Goal: Use online tool/utility: Utilize a website feature to perform a specific function

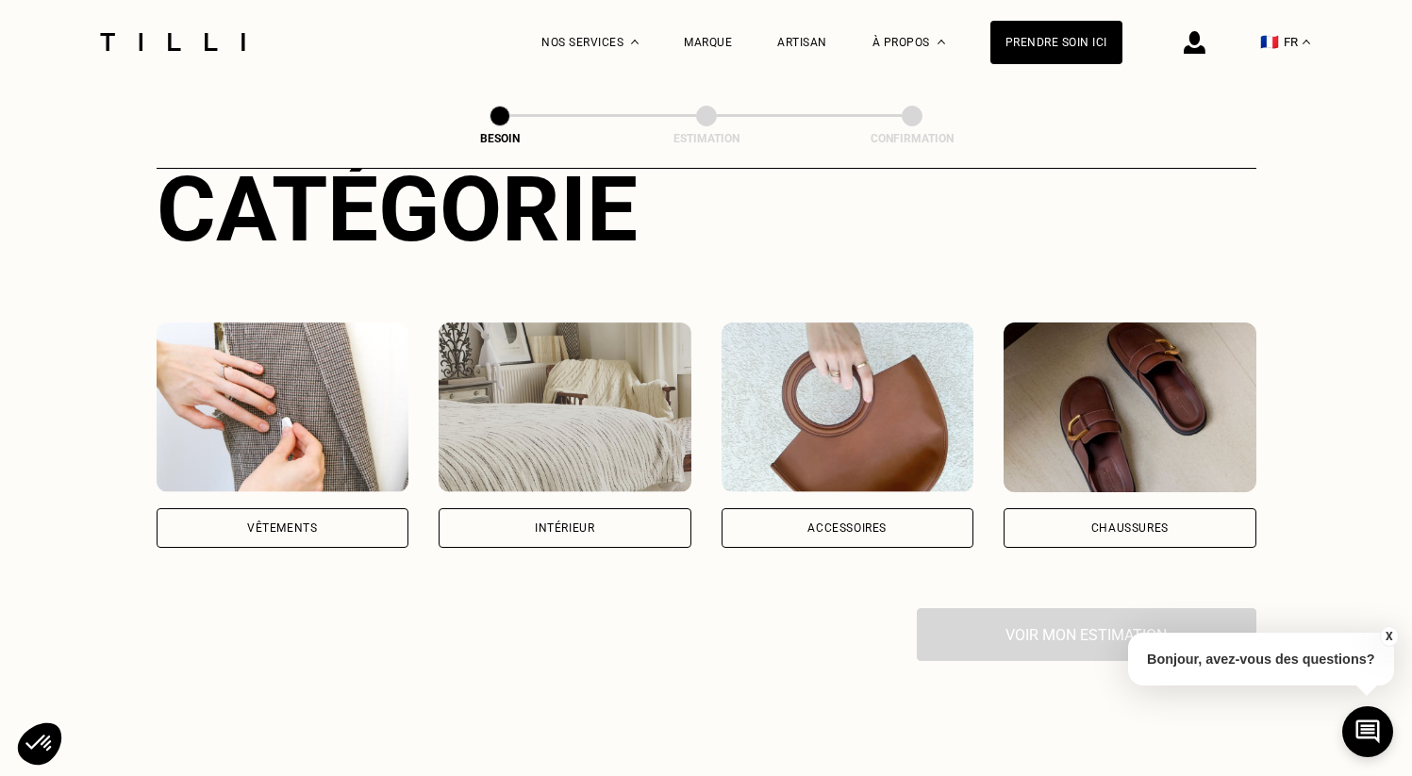
scroll to position [335, 0]
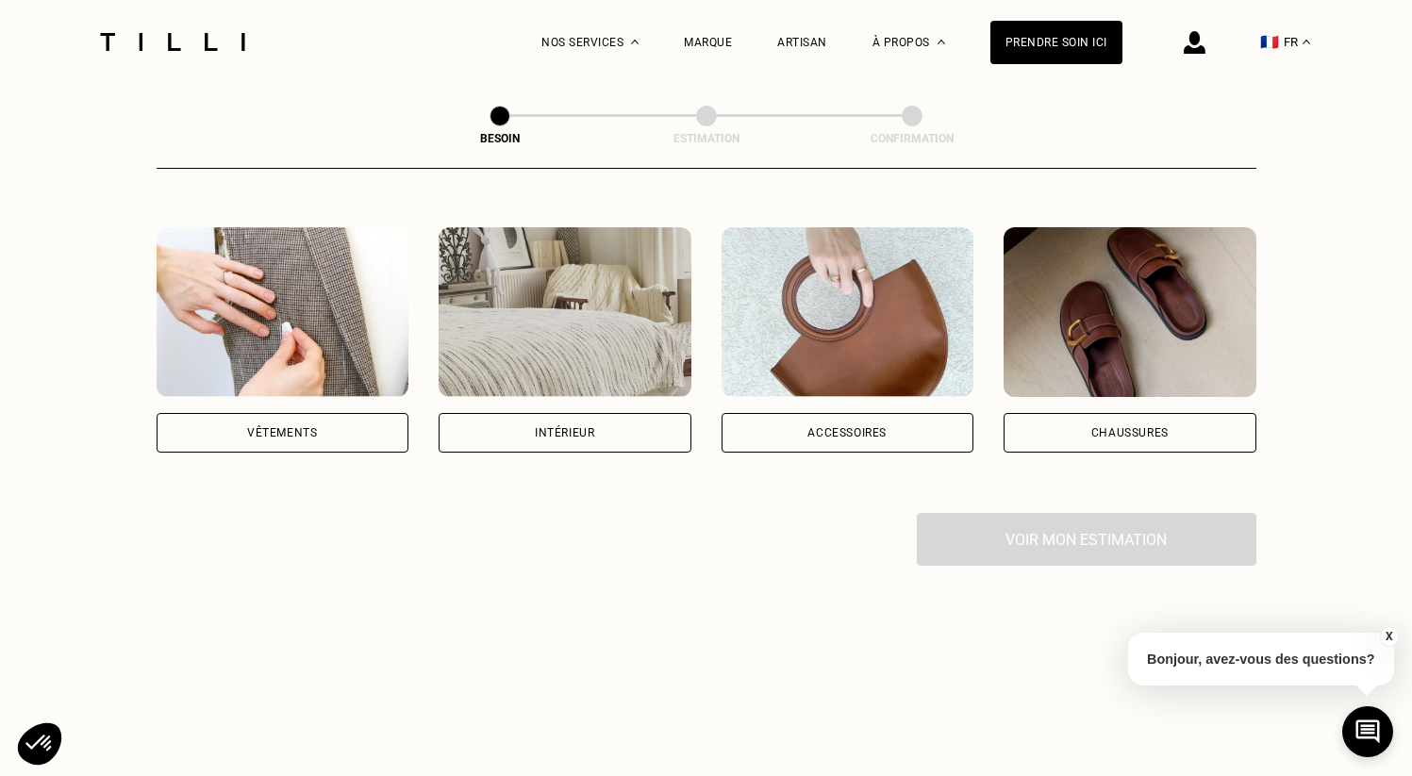
click at [314, 420] on div "Vêtements" at bounding box center [283, 433] width 253 height 40
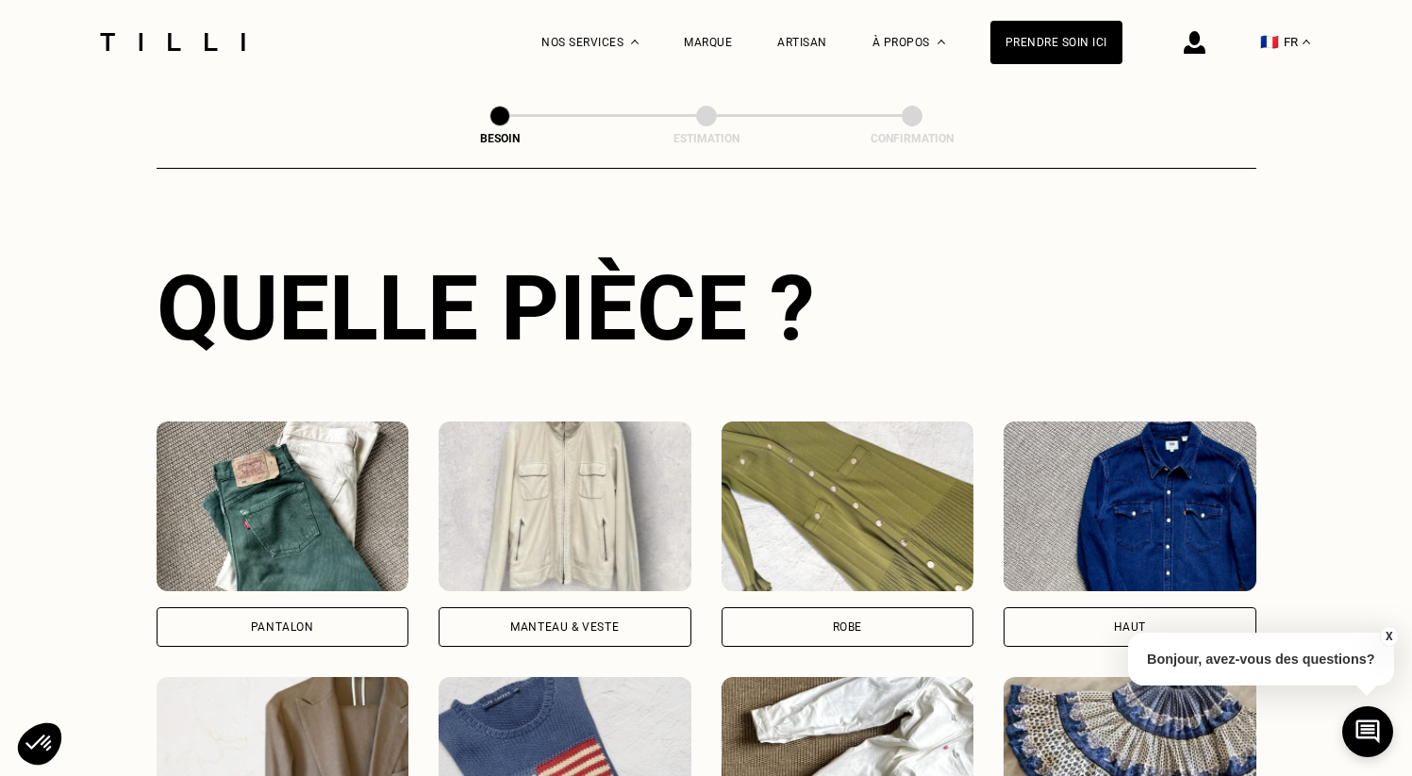
scroll to position [826, 0]
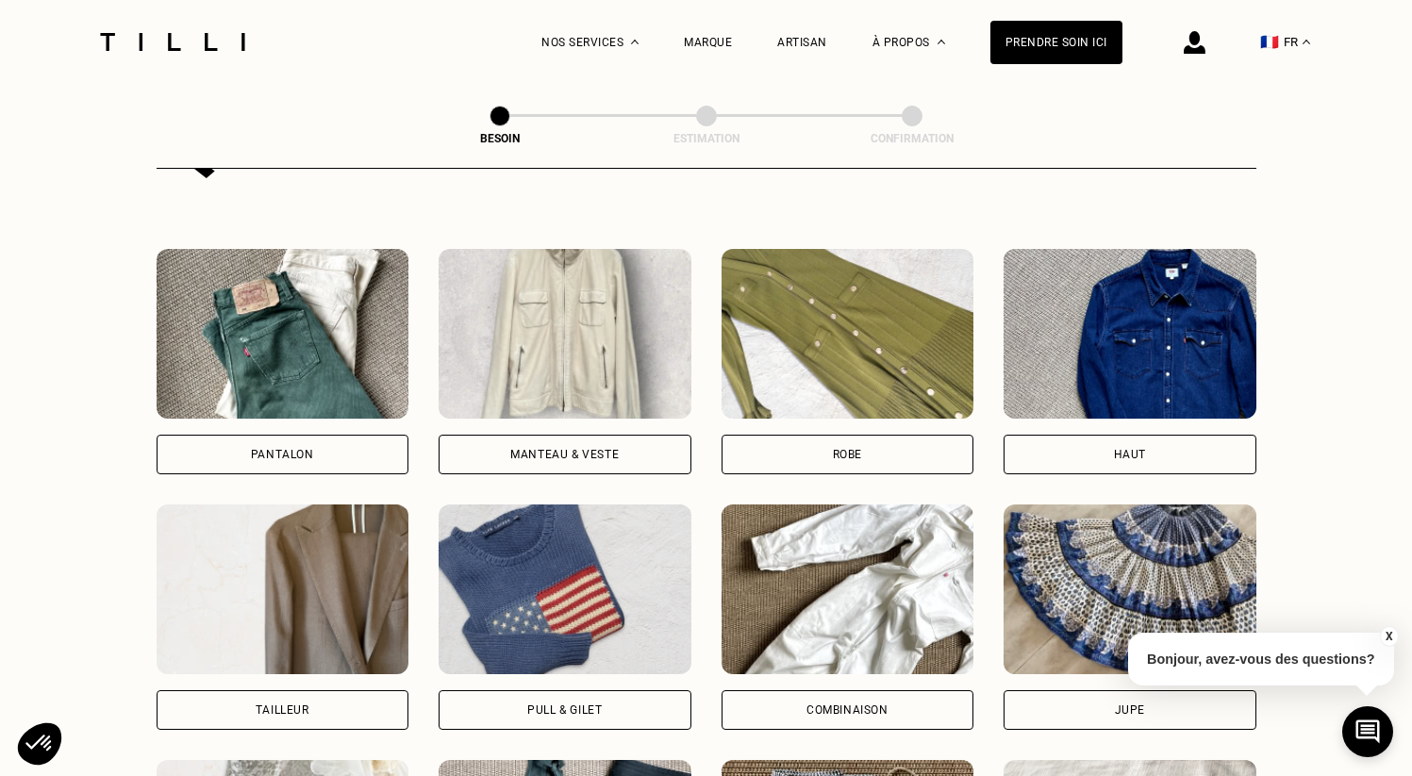
click at [325, 435] on div "Pantalon" at bounding box center [283, 455] width 253 height 40
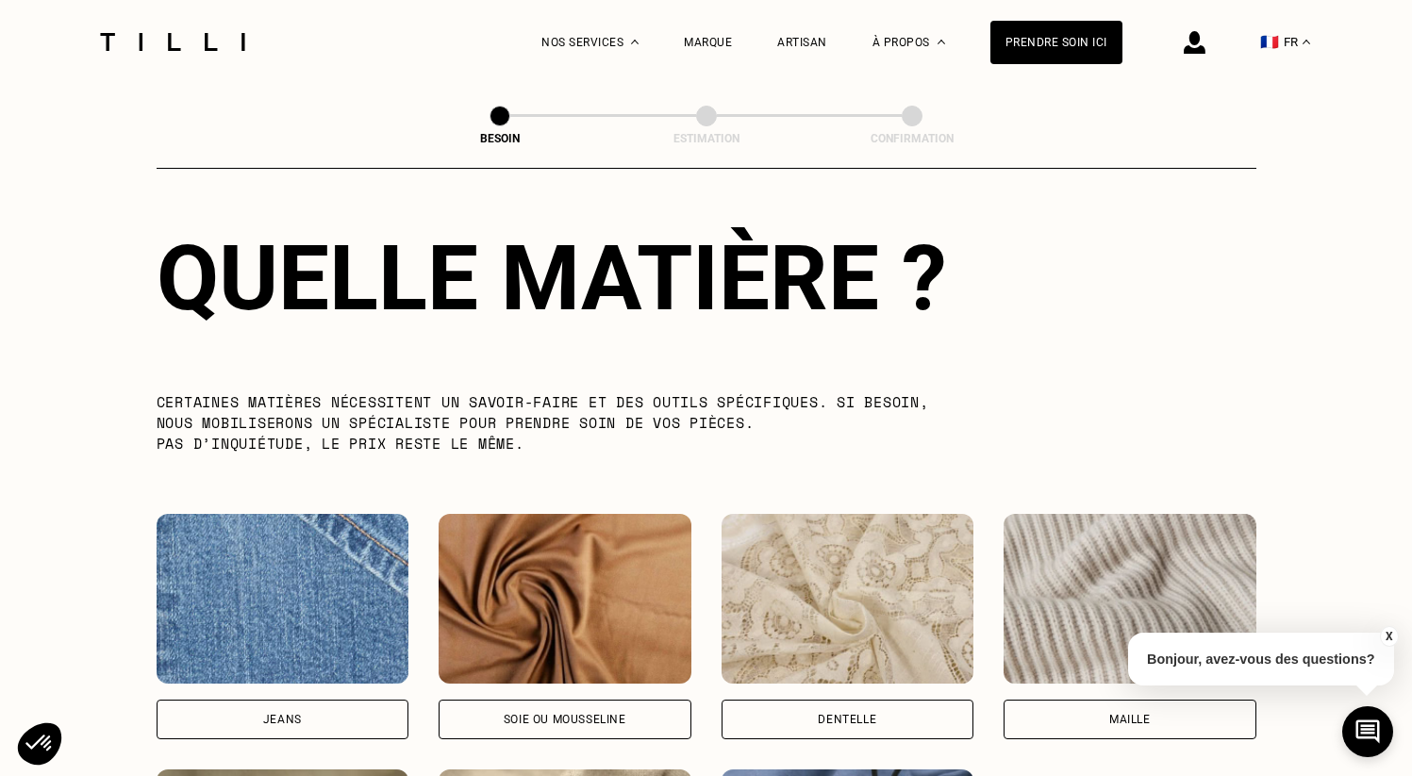
scroll to position [1866, 0]
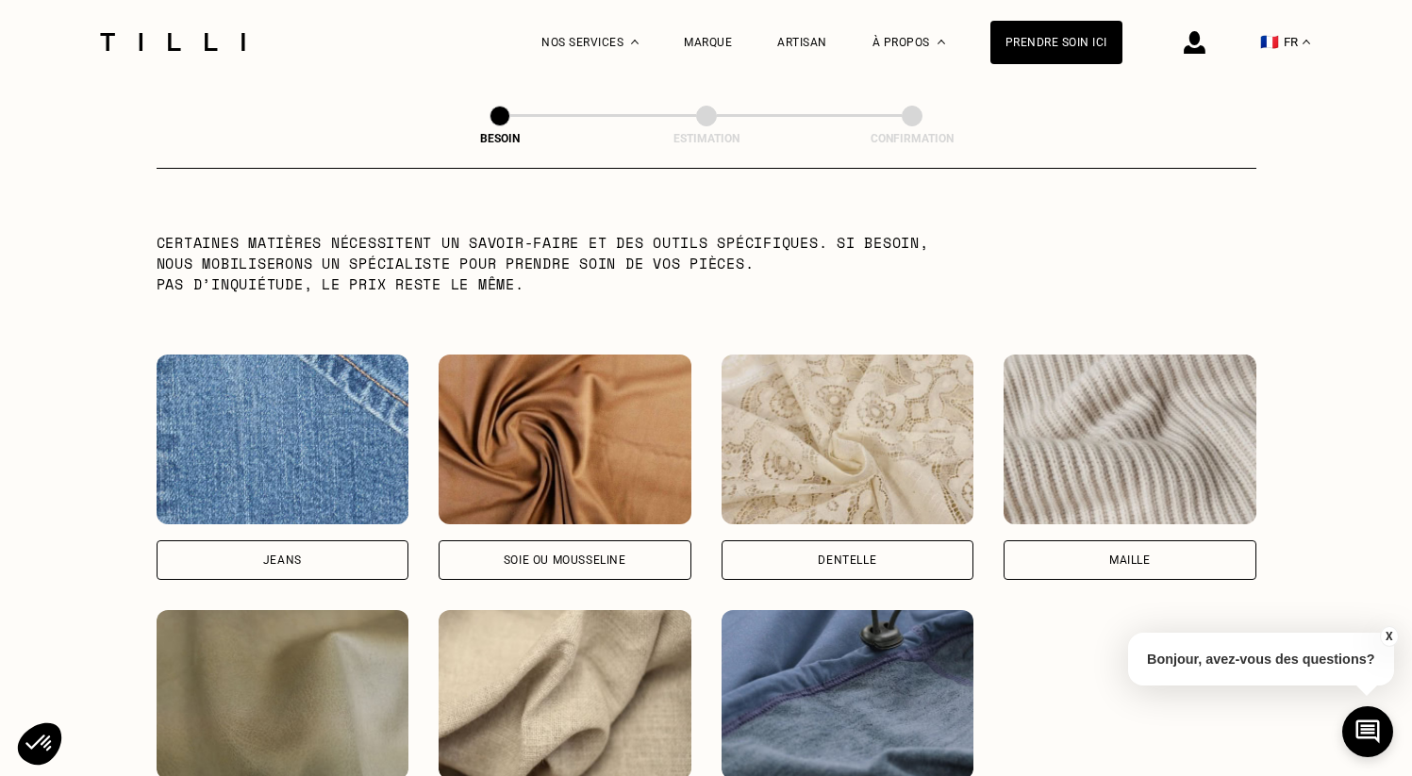
click at [357, 544] on div "Jeans" at bounding box center [283, 561] width 253 height 40
select select "FR"
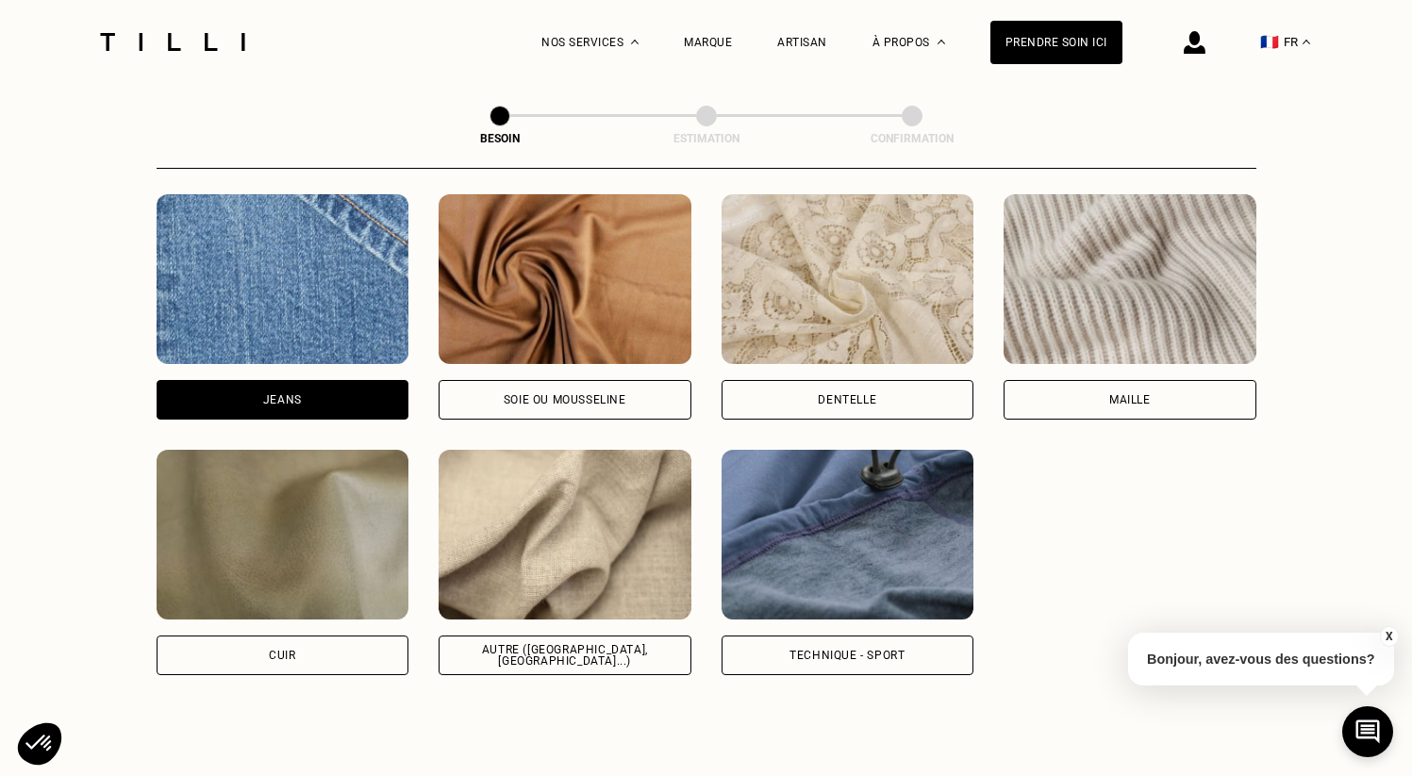
scroll to position [2024, 0]
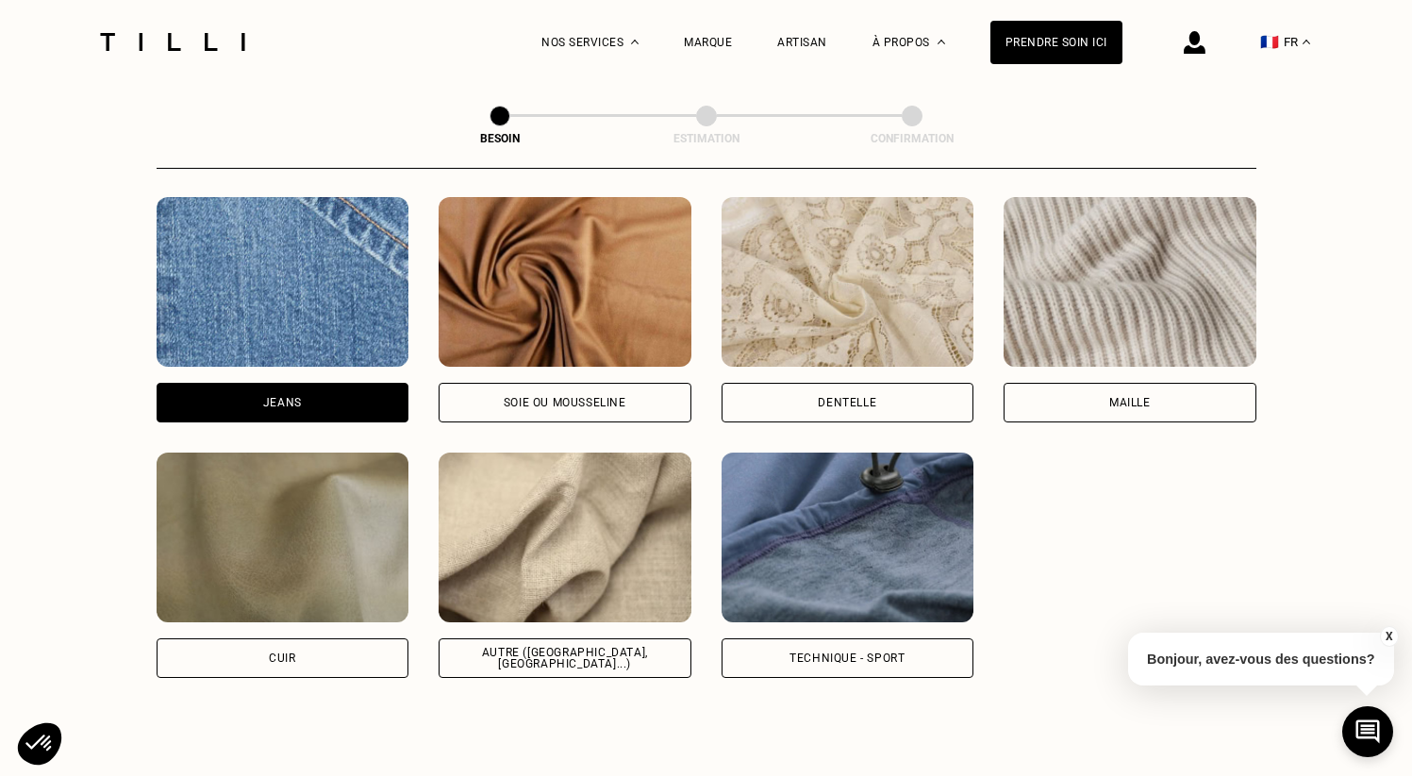
click at [493, 647] on div "Autre ([GEOGRAPHIC_DATA], [GEOGRAPHIC_DATA]...)" at bounding box center [565, 658] width 221 height 23
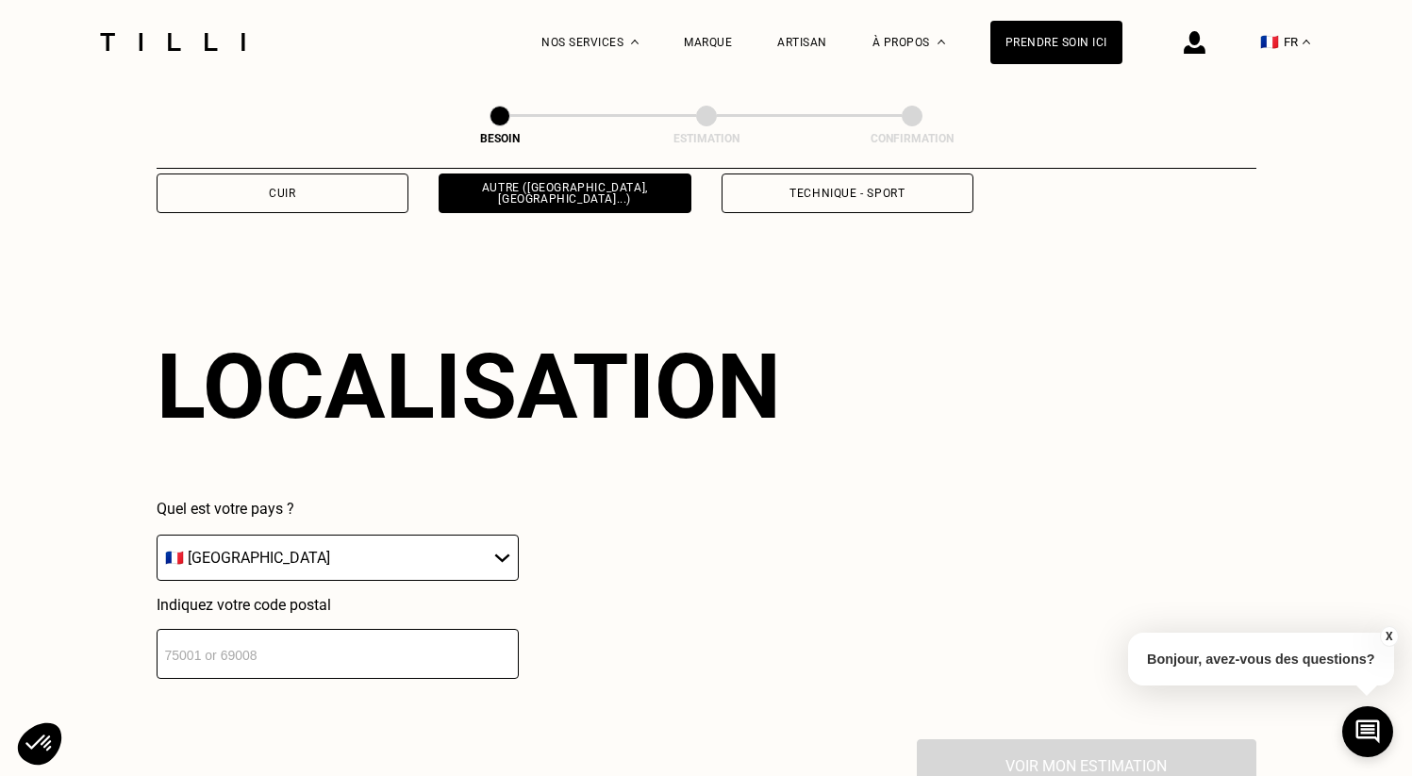
scroll to position [2522, 0]
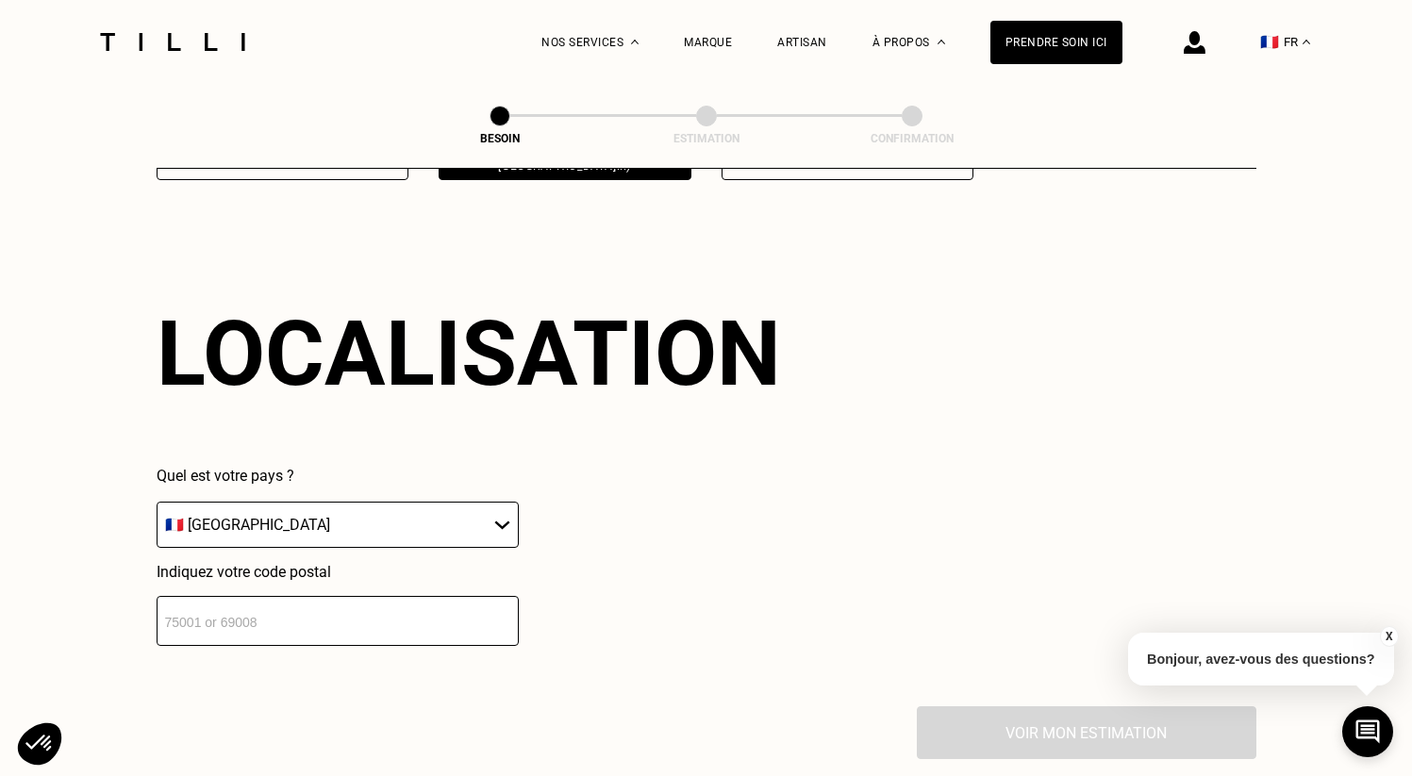
click at [385, 502] on select "🇩🇪 [GEOGRAPHIC_DATA] 🇦🇹 [GEOGRAPHIC_DATA] 🇧🇪 [GEOGRAPHIC_DATA] 🇧🇬 Bulgarie 🇨🇾 C…" at bounding box center [338, 525] width 362 height 46
click at [374, 615] on input "number" at bounding box center [338, 621] width 362 height 50
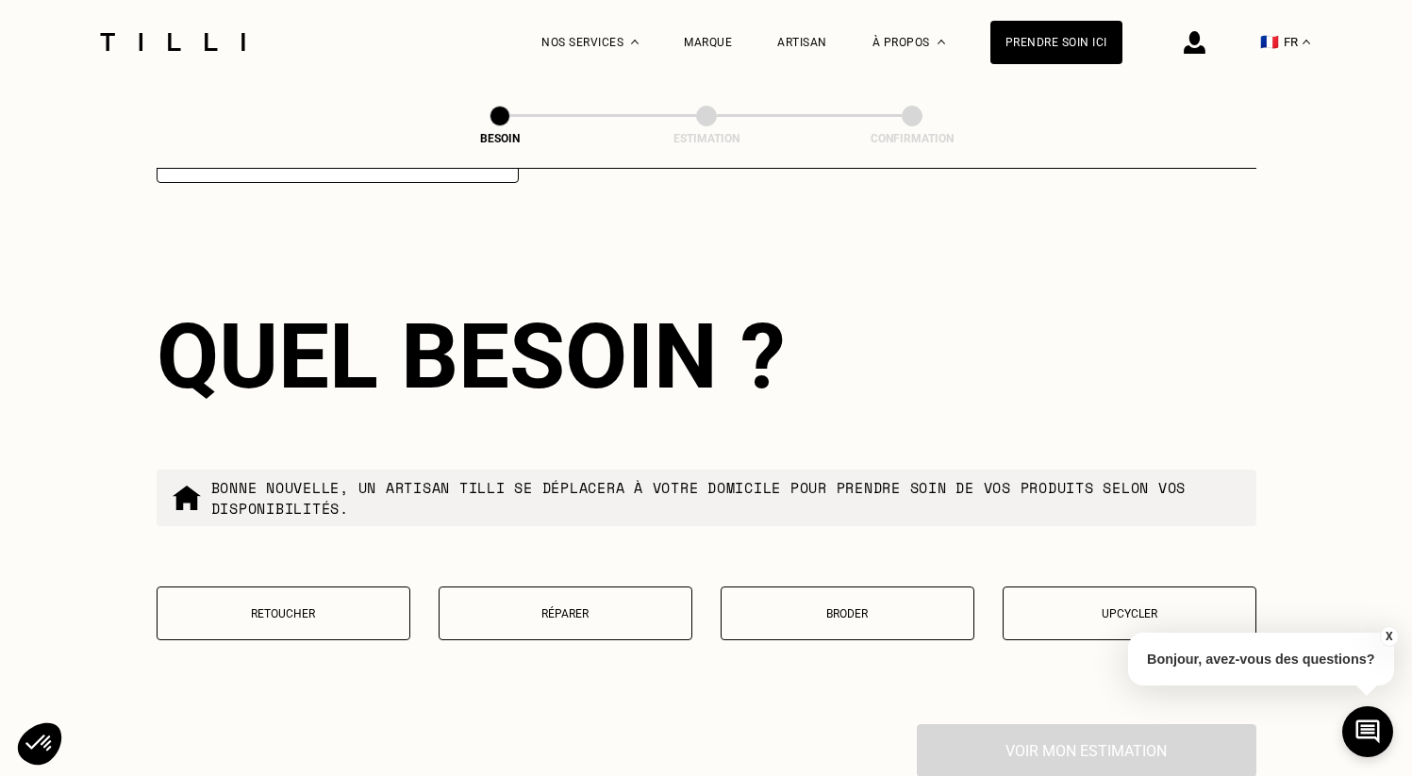
scroll to position [2996, 0]
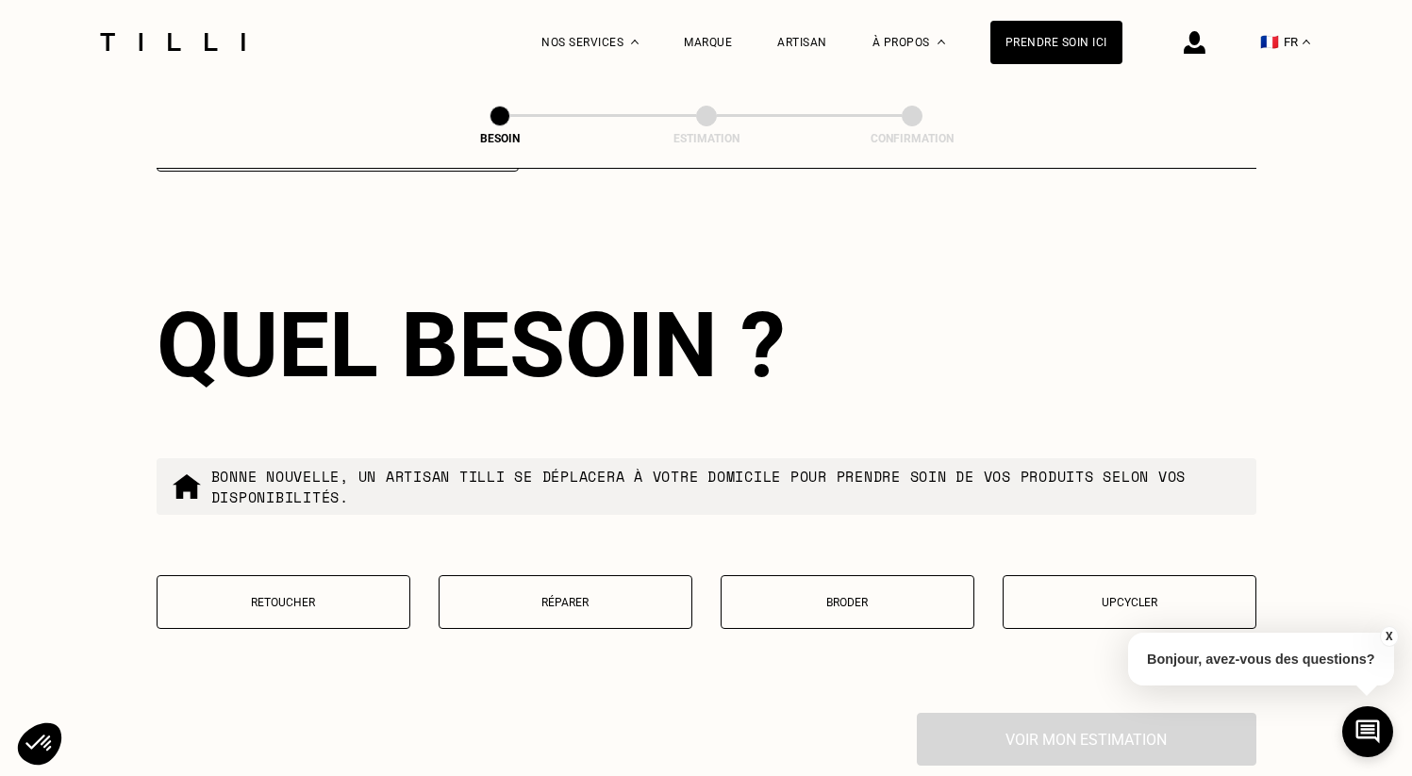
type input "44400"
click at [332, 594] on button "Retoucher" at bounding box center [284, 603] width 254 height 54
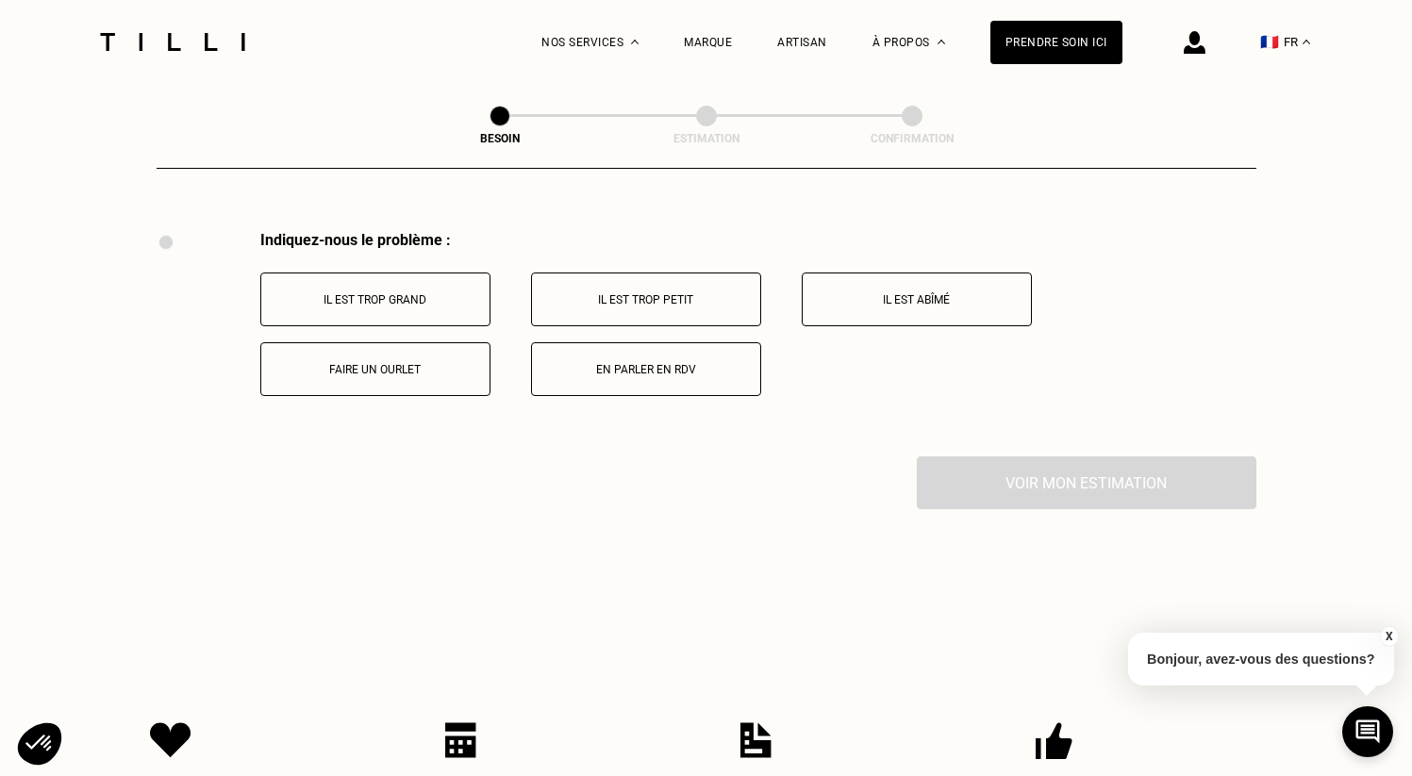
scroll to position [3480, 0]
click at [423, 292] on p "Il est trop grand" at bounding box center [375, 298] width 209 height 13
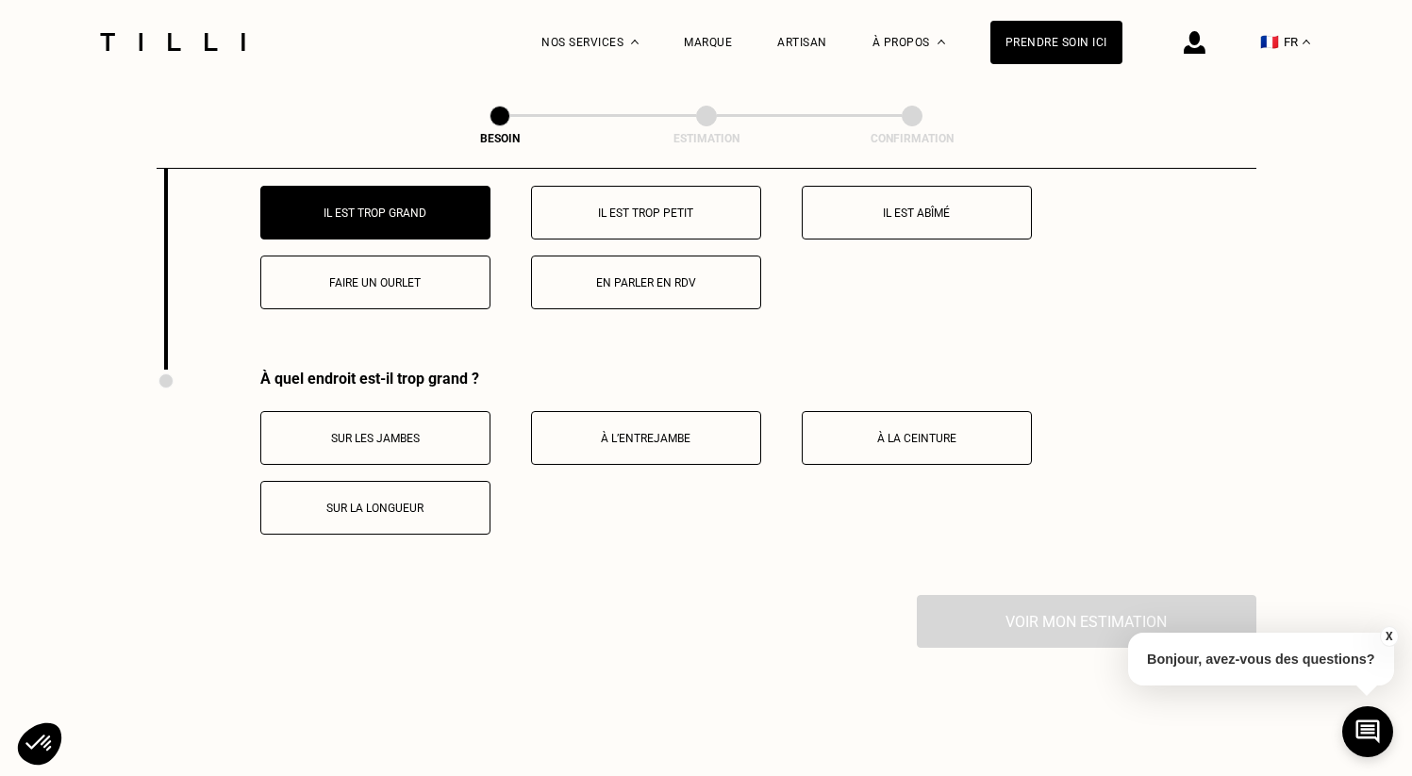
click at [387, 276] on button "Faire un ourlet" at bounding box center [375, 283] width 230 height 54
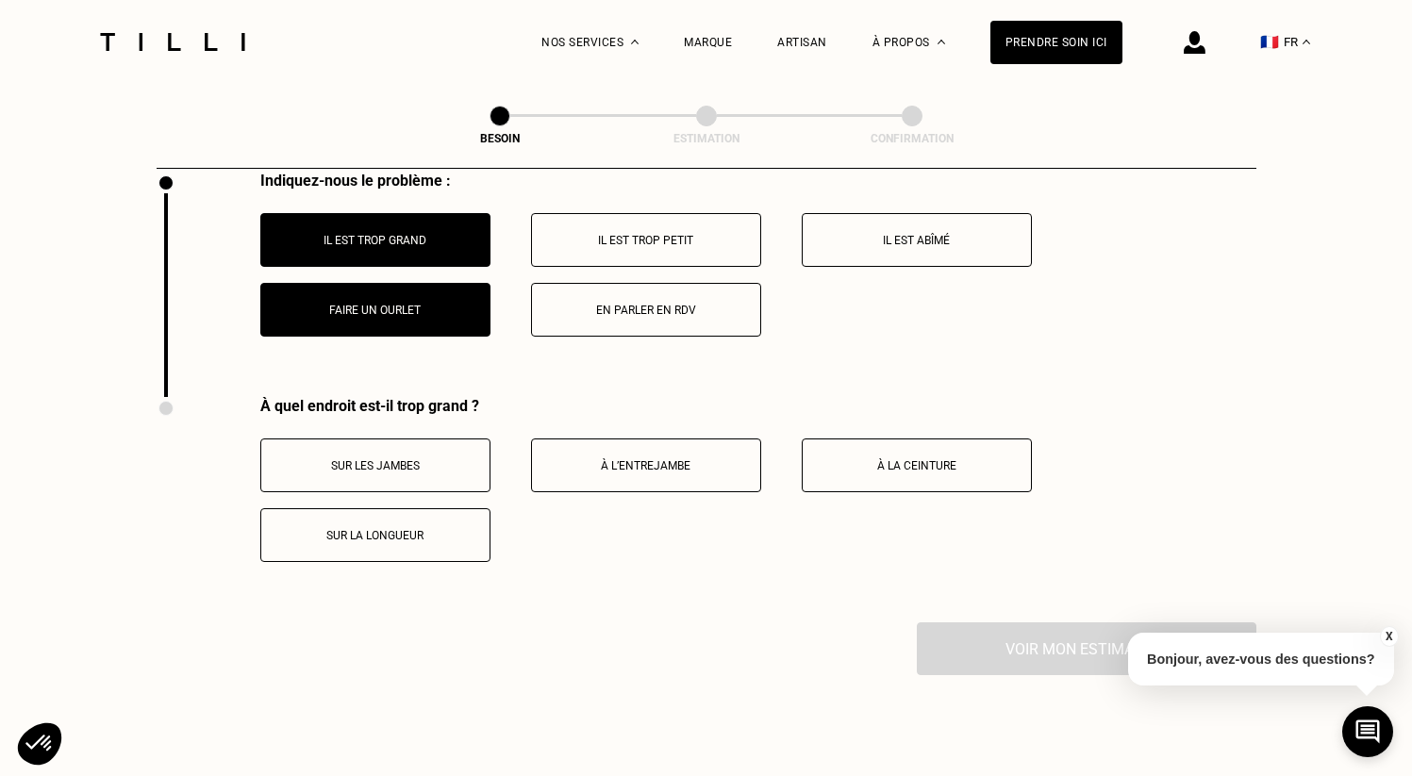
scroll to position [3463, 0]
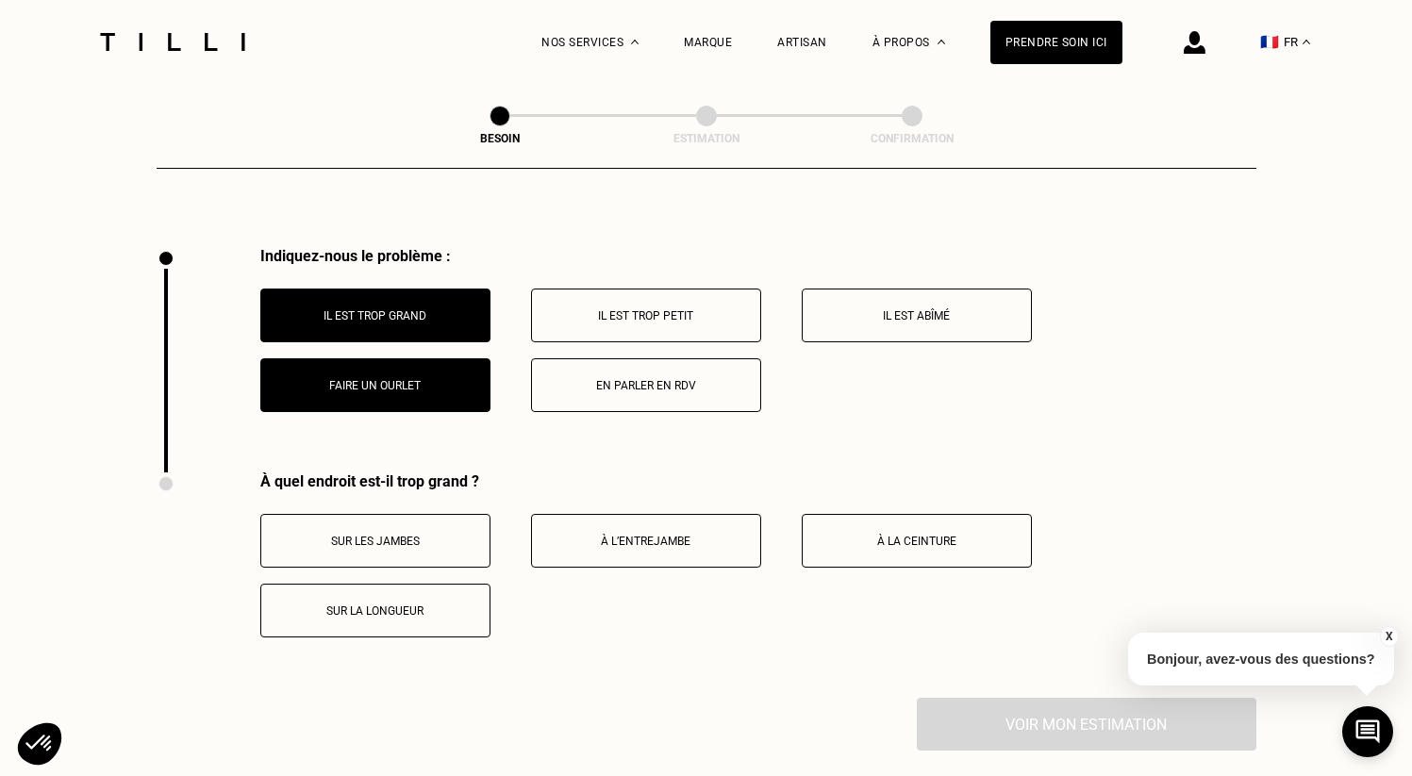
click at [377, 289] on button "Il est trop grand" at bounding box center [375, 316] width 230 height 54
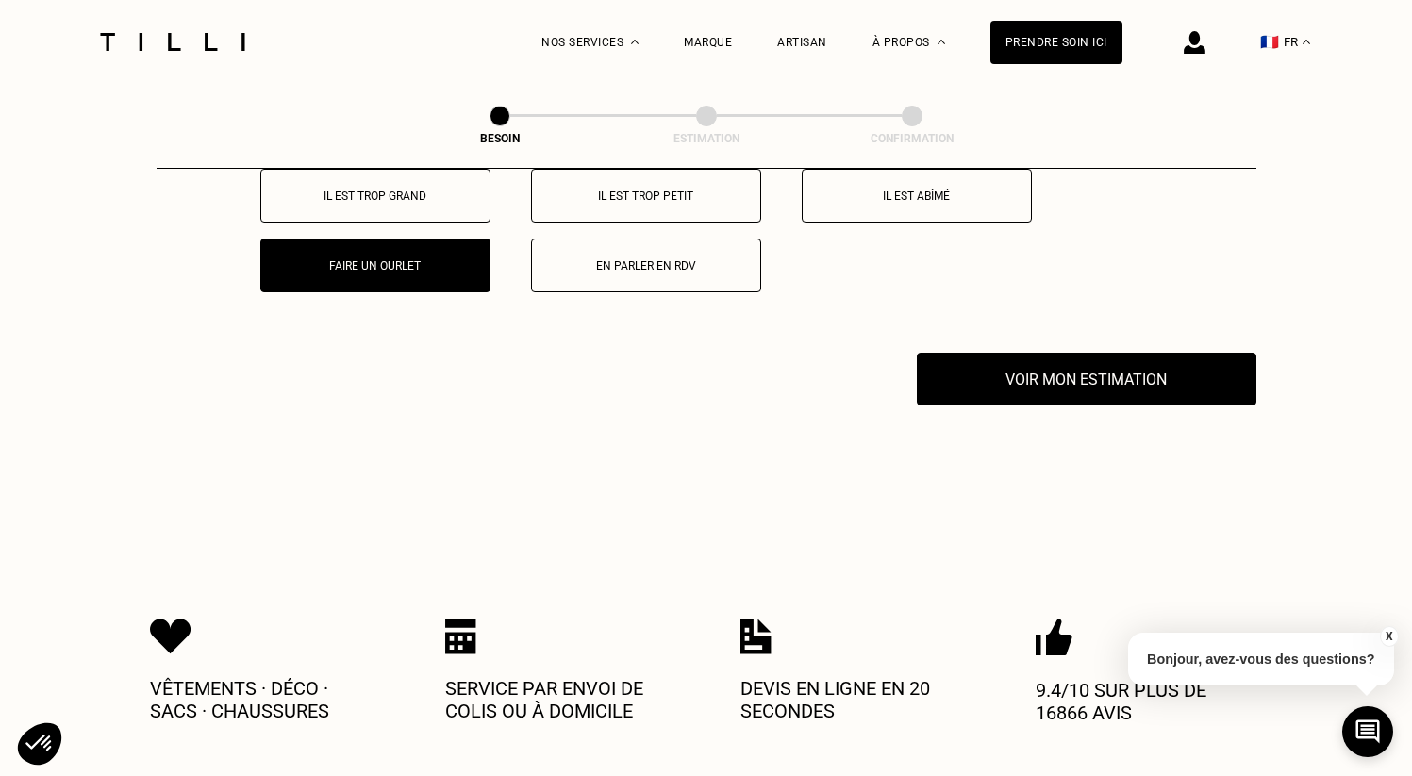
scroll to position [3456, 0]
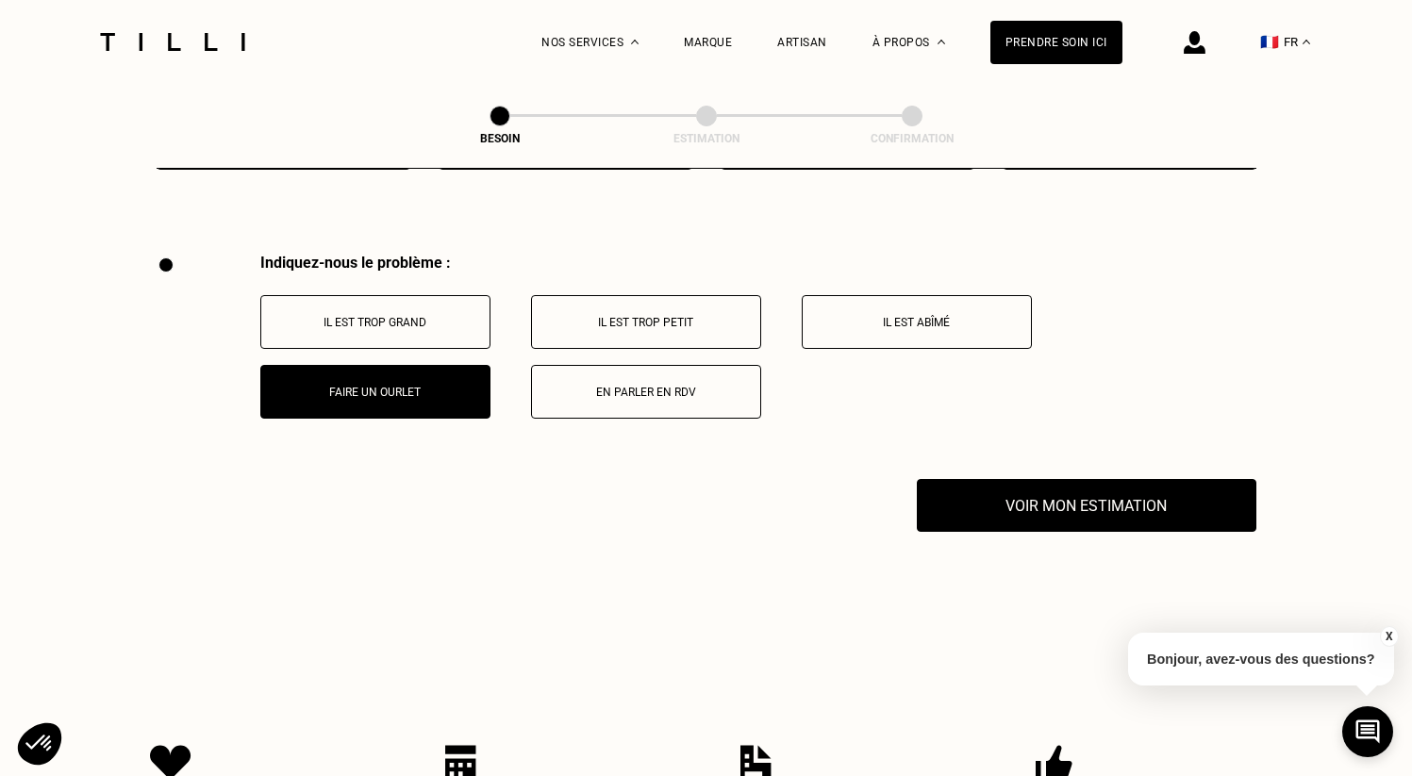
click at [410, 316] on p "Il est trop grand" at bounding box center [375, 322] width 209 height 13
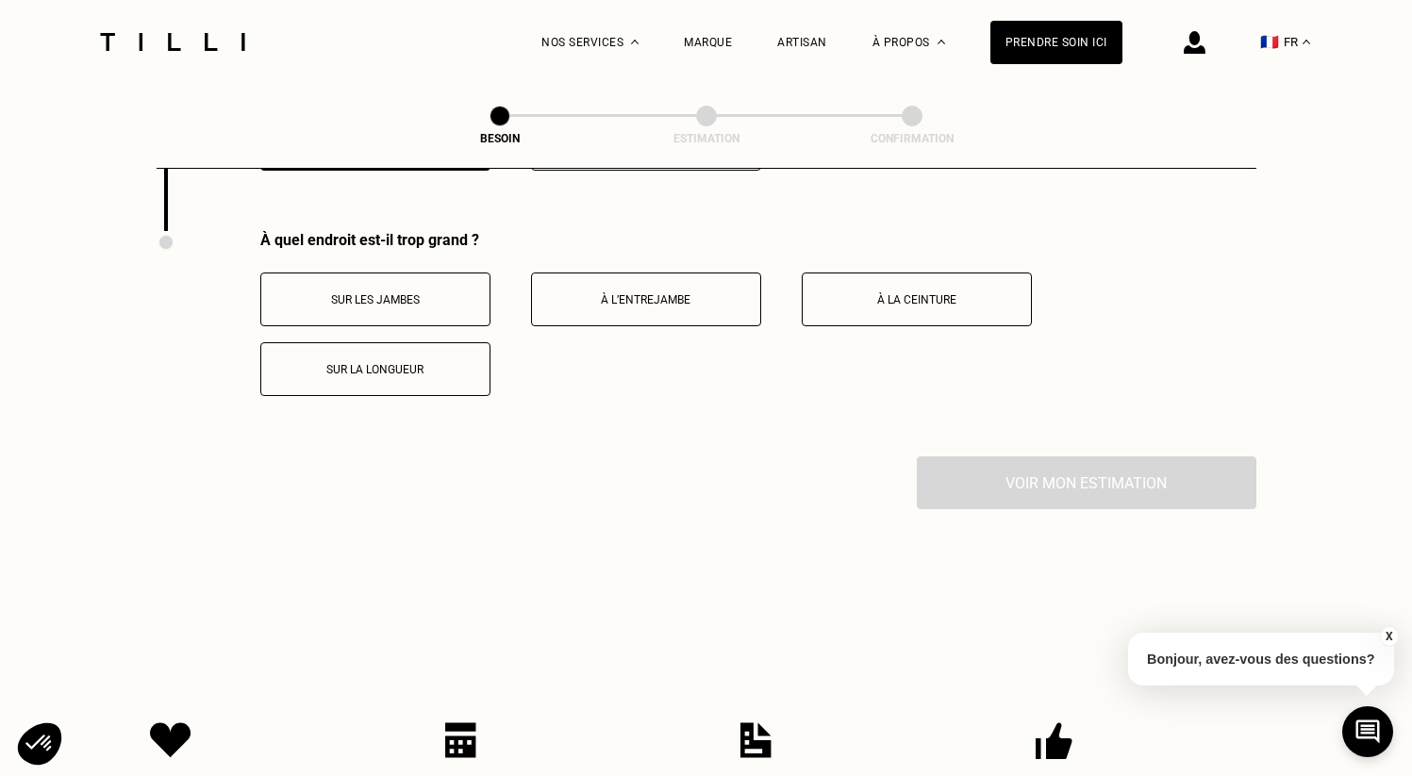
scroll to position [3705, 0]
click at [411, 307] on div "Sur les jambes À l’entrejambe À la ceinture Sur la longueur" at bounding box center [758, 334] width 996 height 124
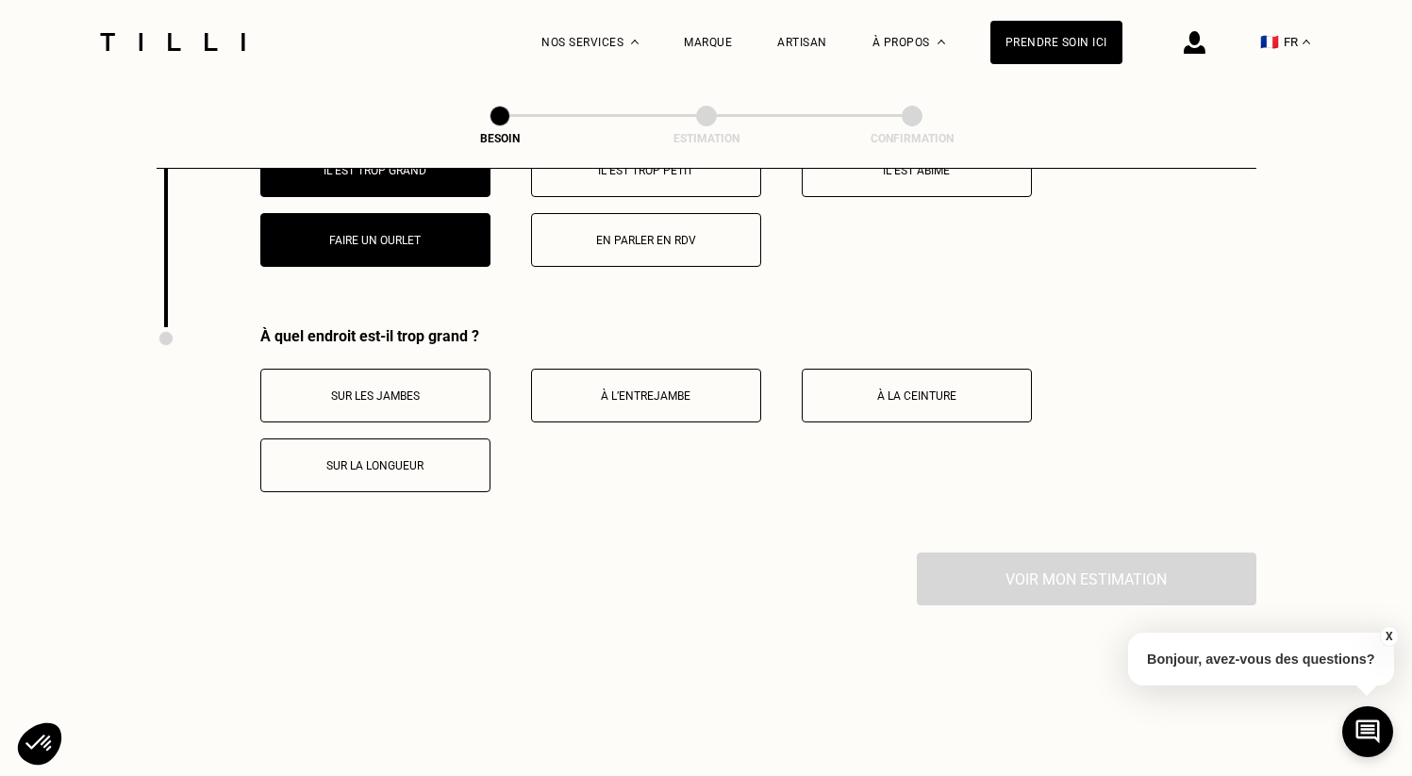
scroll to position [3463, 0]
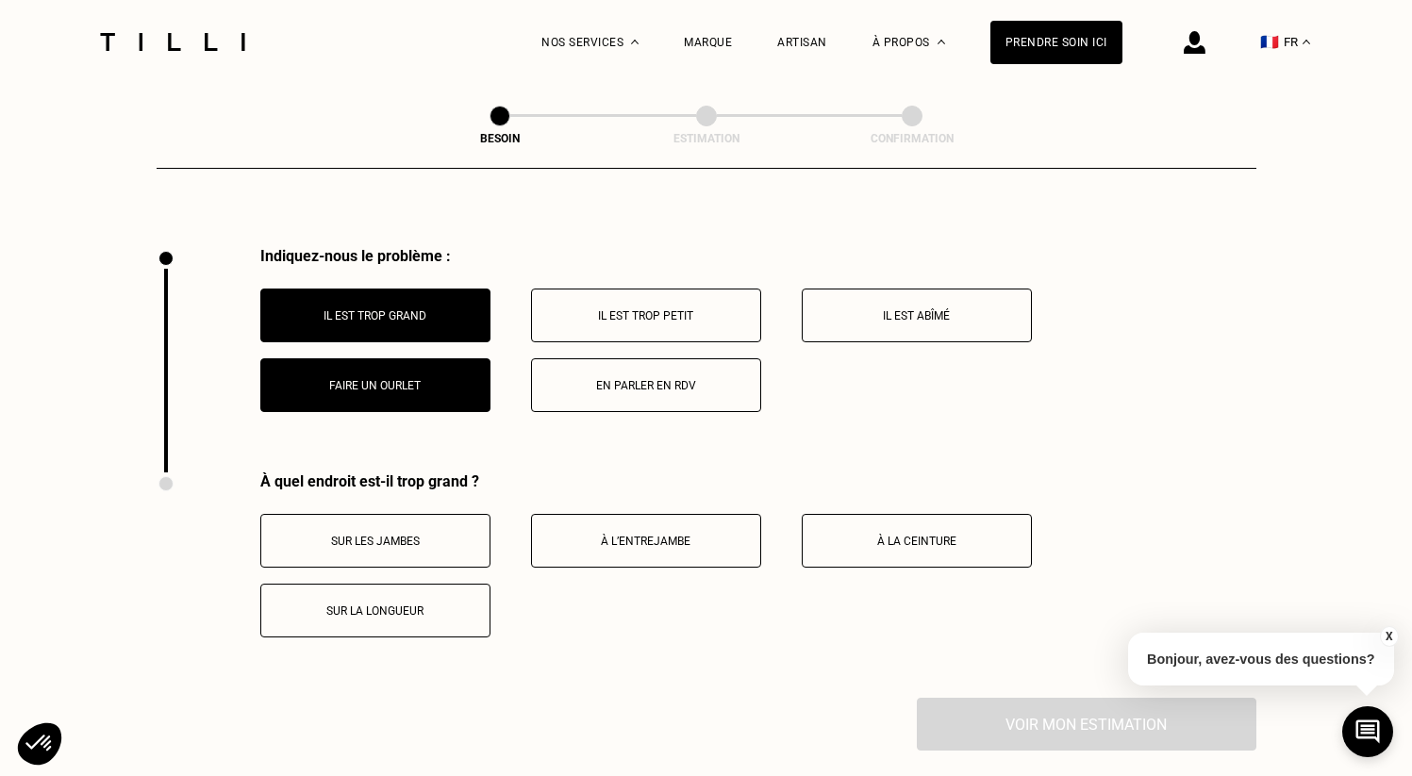
click at [409, 306] on button "Il est trop grand" at bounding box center [375, 316] width 230 height 54
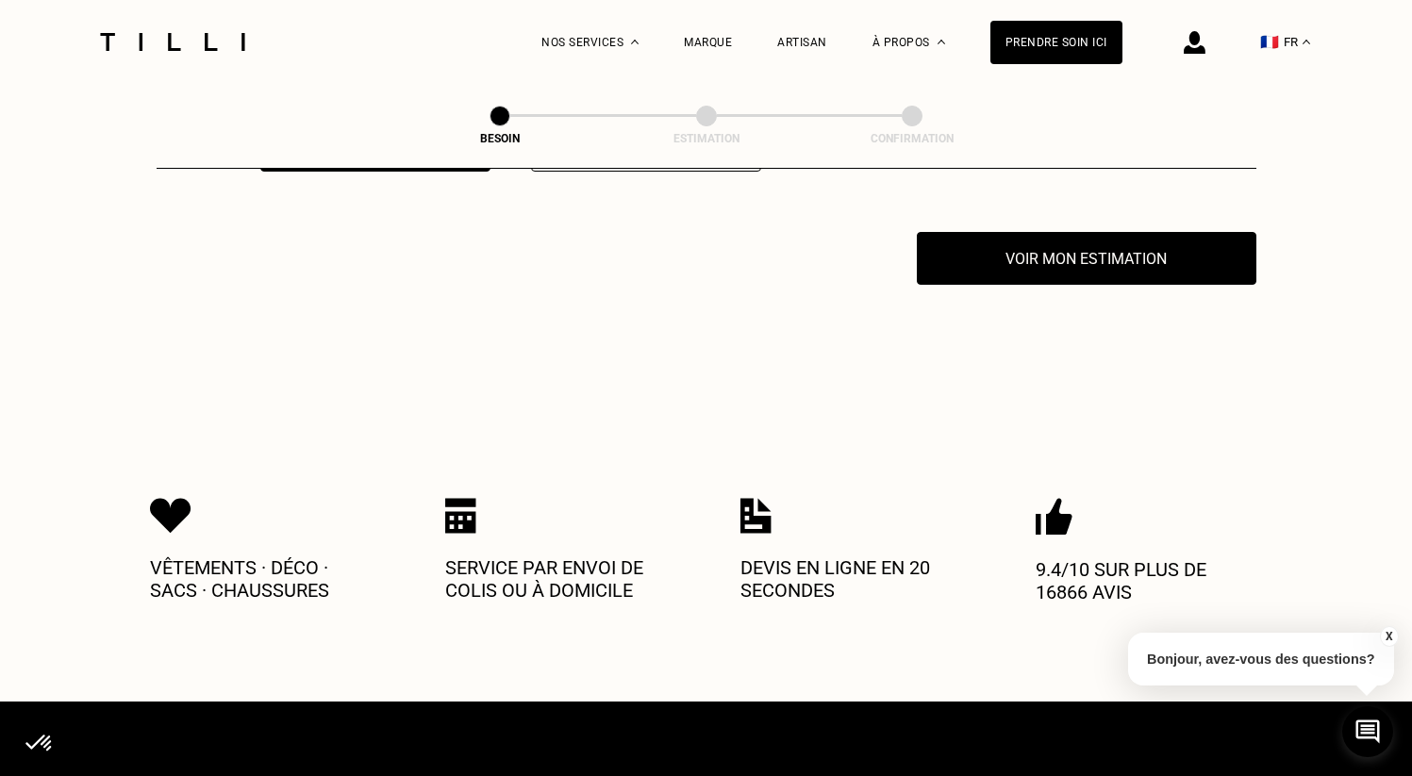
scroll to position [3705, 0]
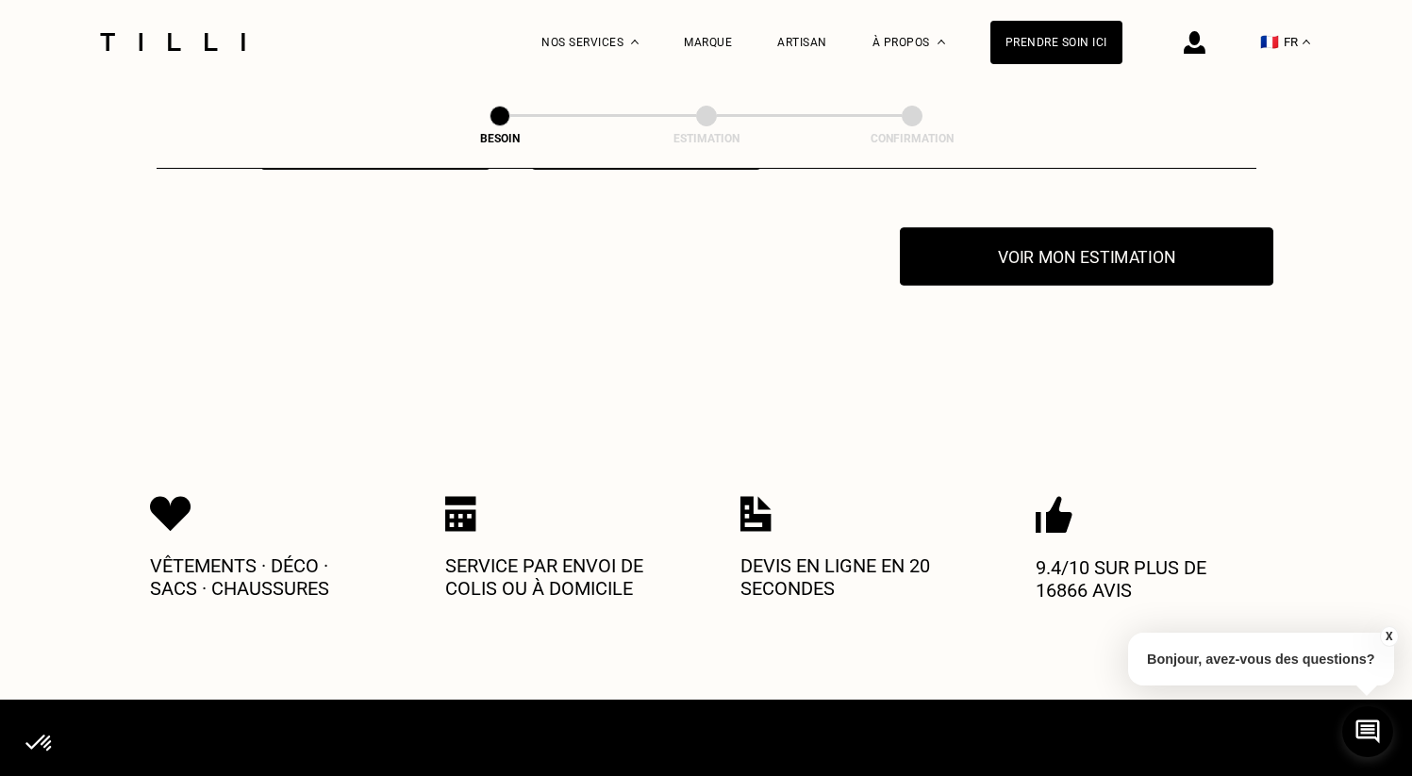
click at [1077, 243] on button "Voir mon estimation" at bounding box center [1087, 256] width 374 height 58
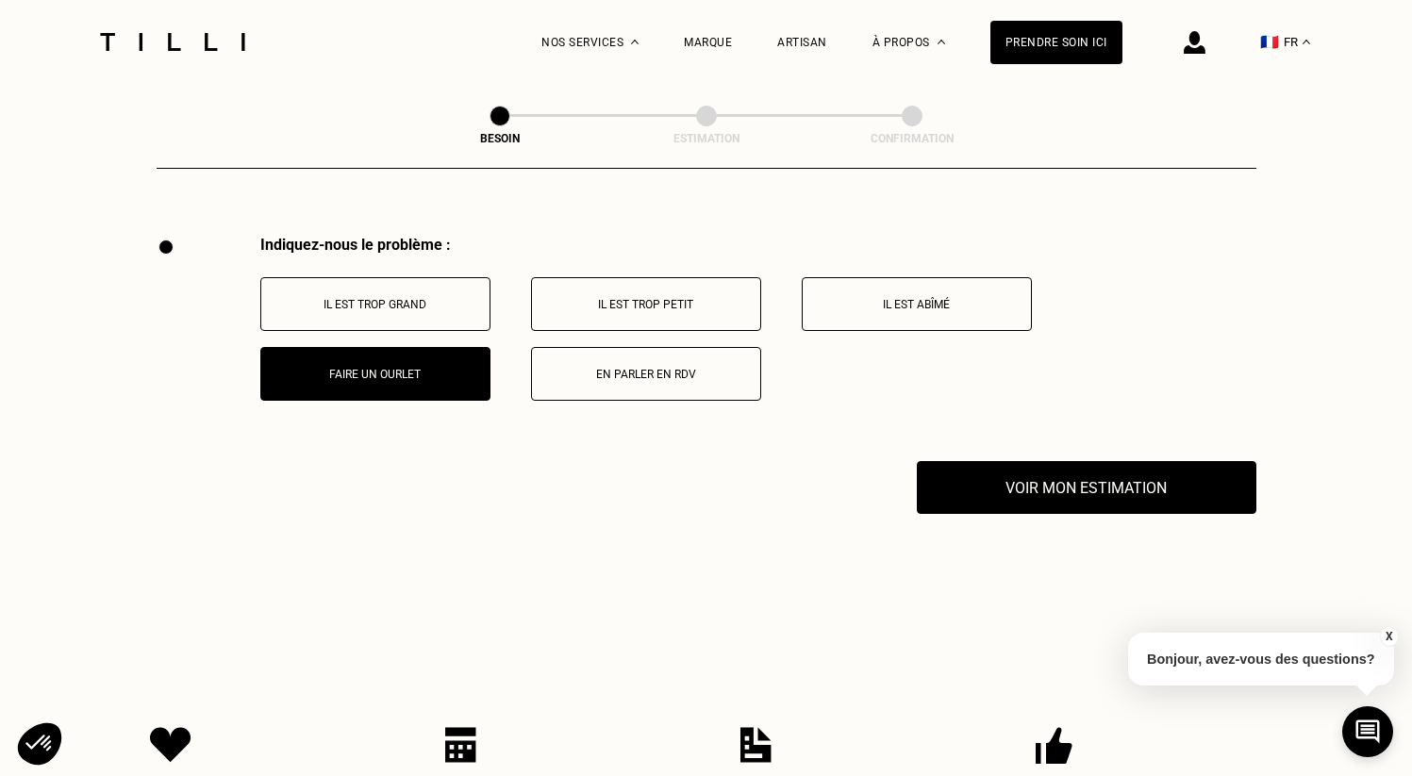
scroll to position [3347, 0]
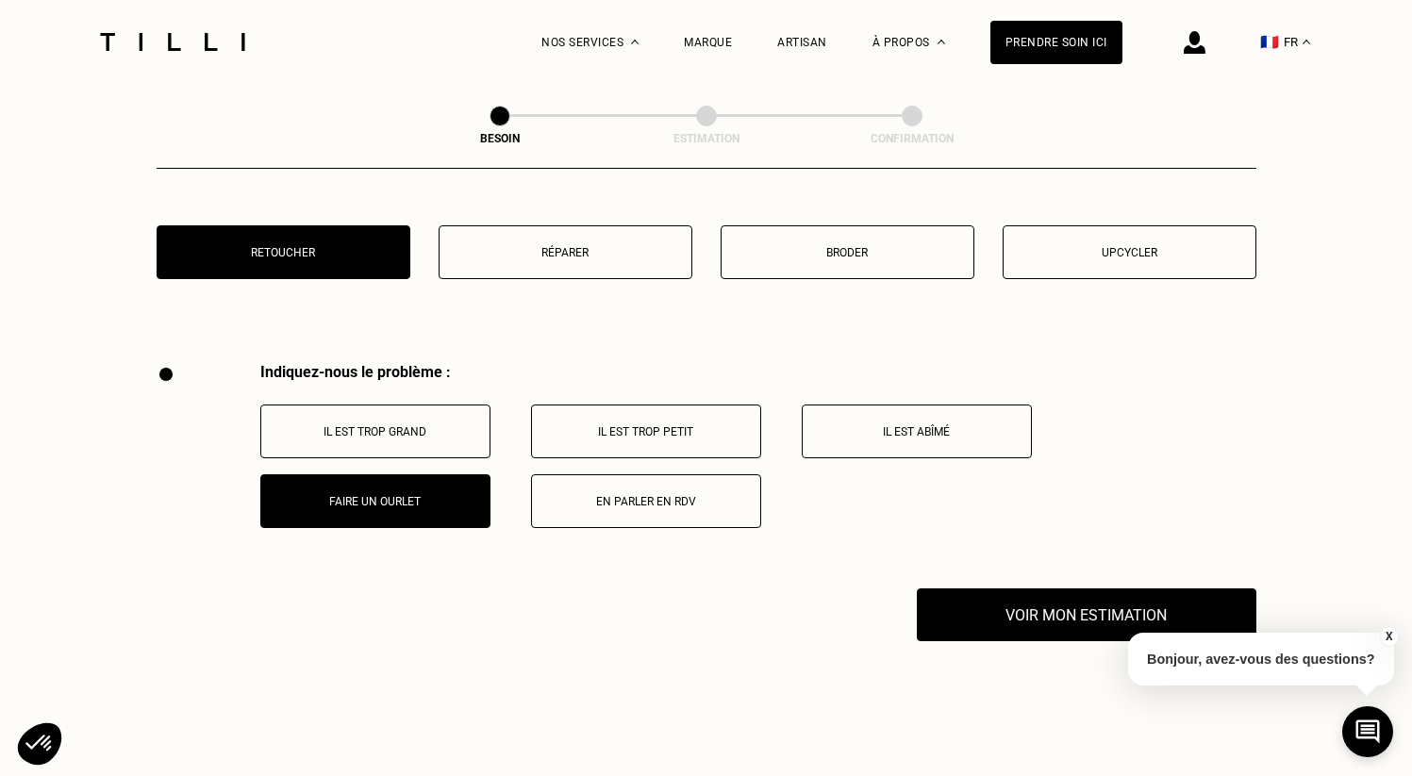
click at [484, 418] on button "Il est trop grand" at bounding box center [375, 432] width 230 height 54
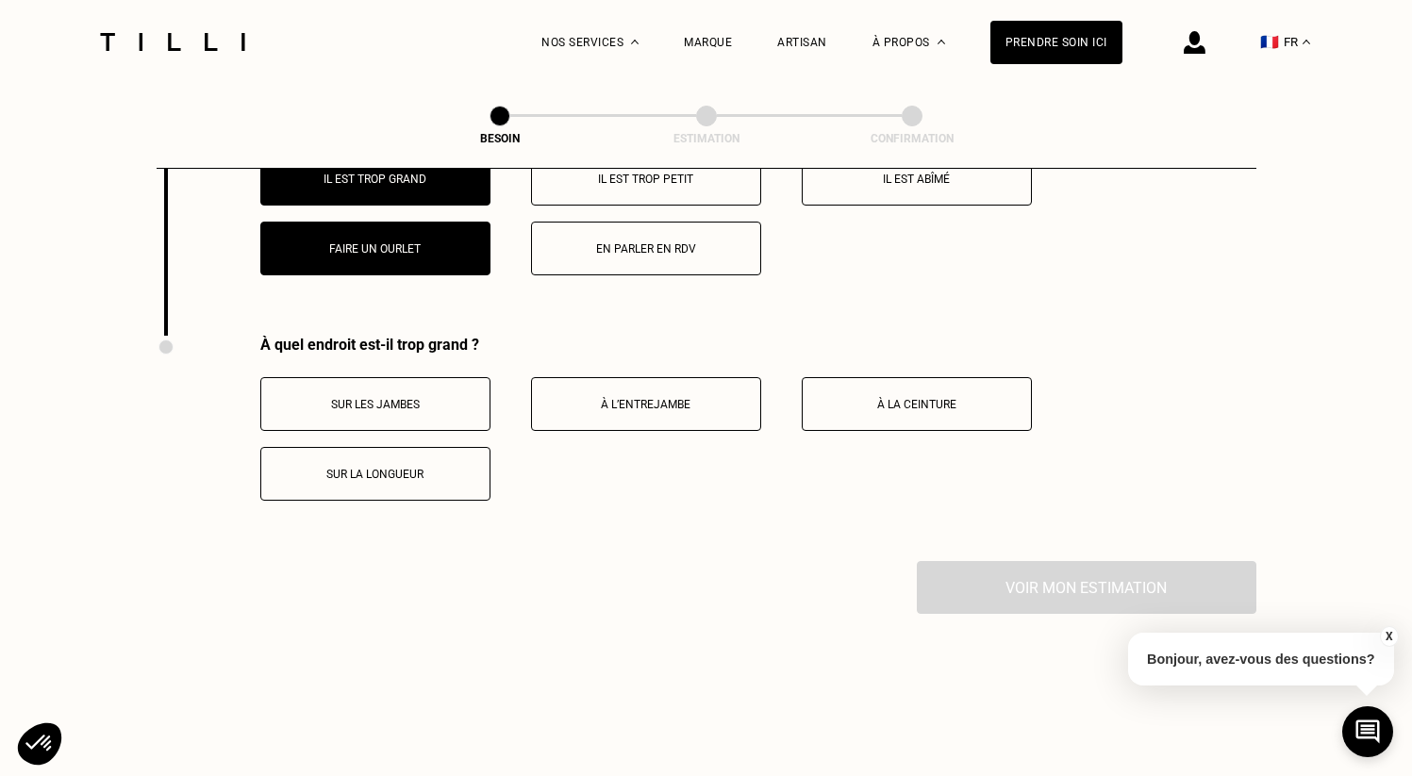
click at [354, 474] on div "À quel endroit est-il trop grand ? Sur les jambes À l’entrejambe À la ceinture …" at bounding box center [707, 448] width 1100 height 225
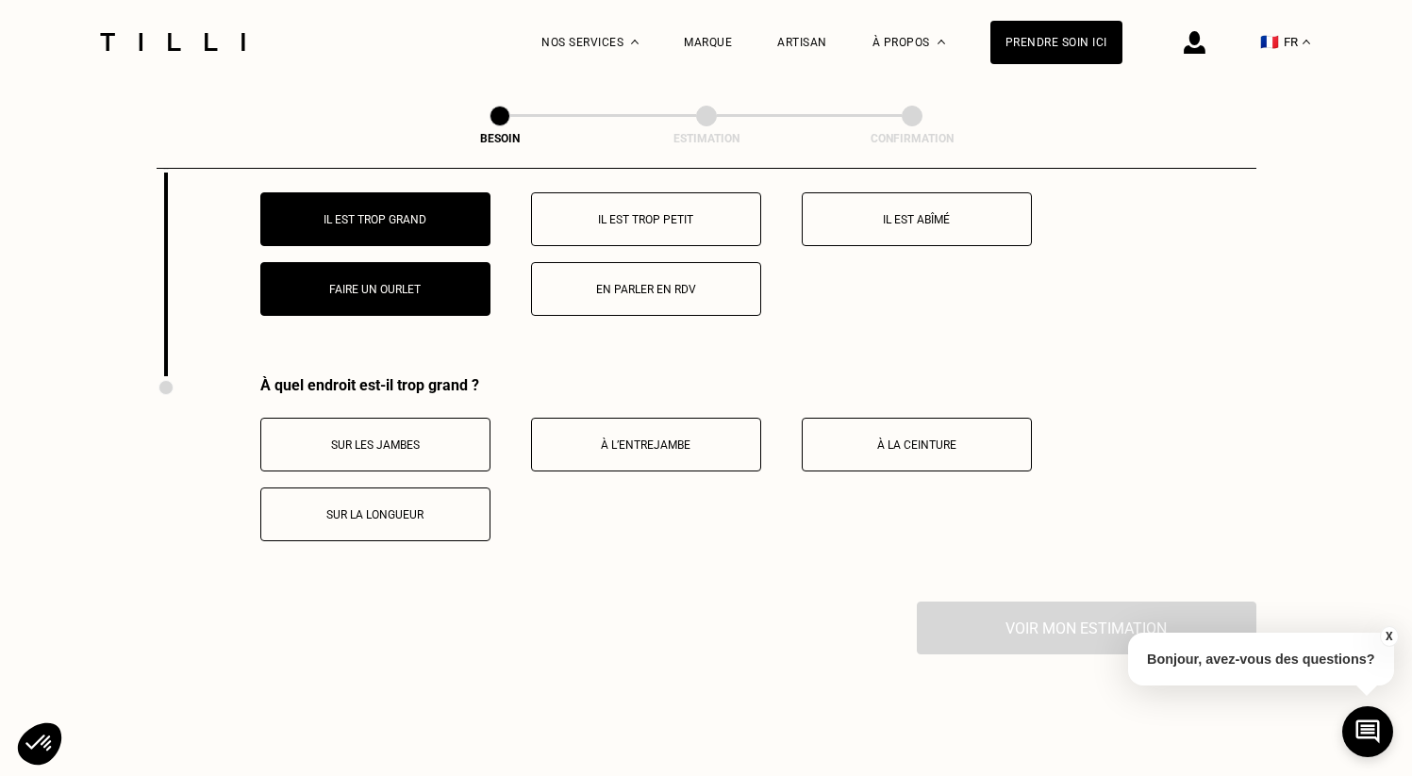
scroll to position [3480, 0]
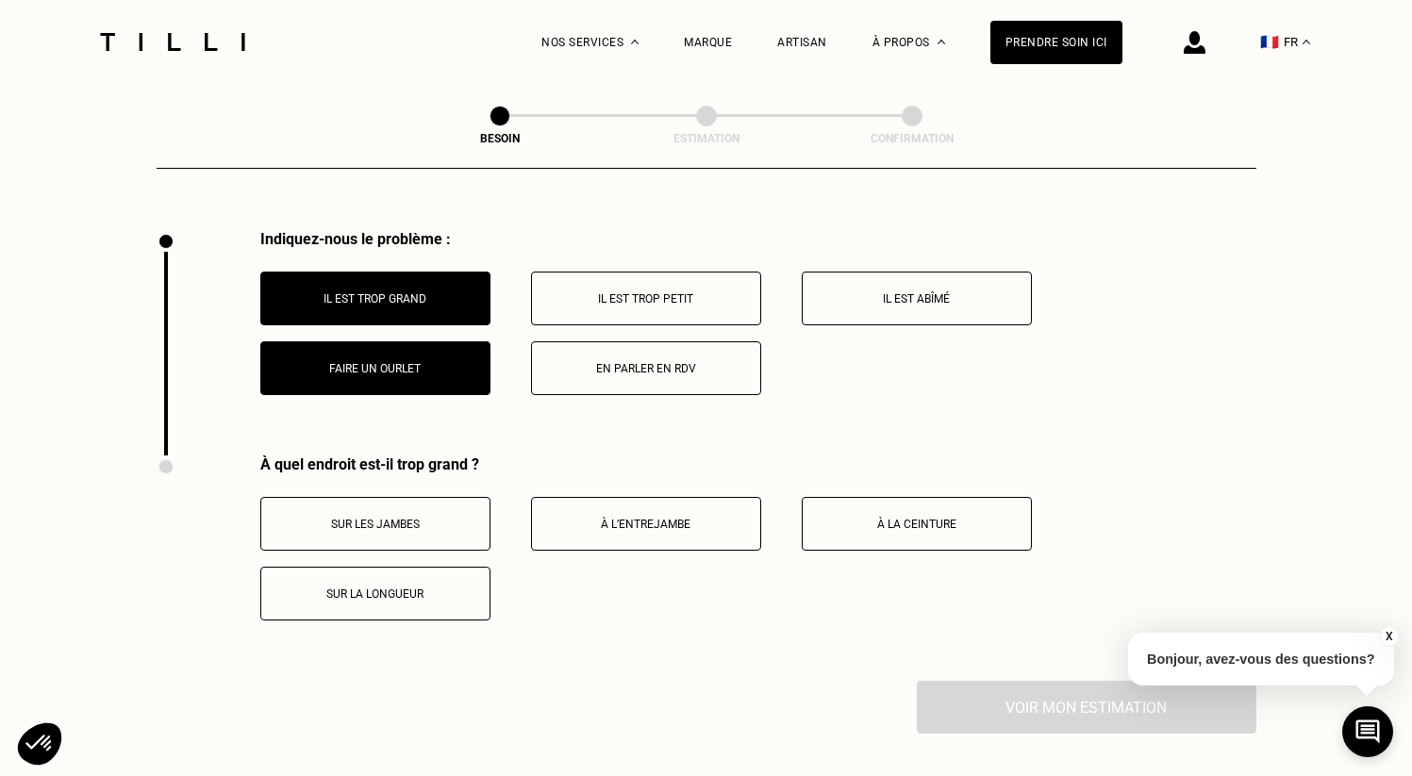
click at [415, 357] on button "Faire un ourlet" at bounding box center [375, 369] width 230 height 54
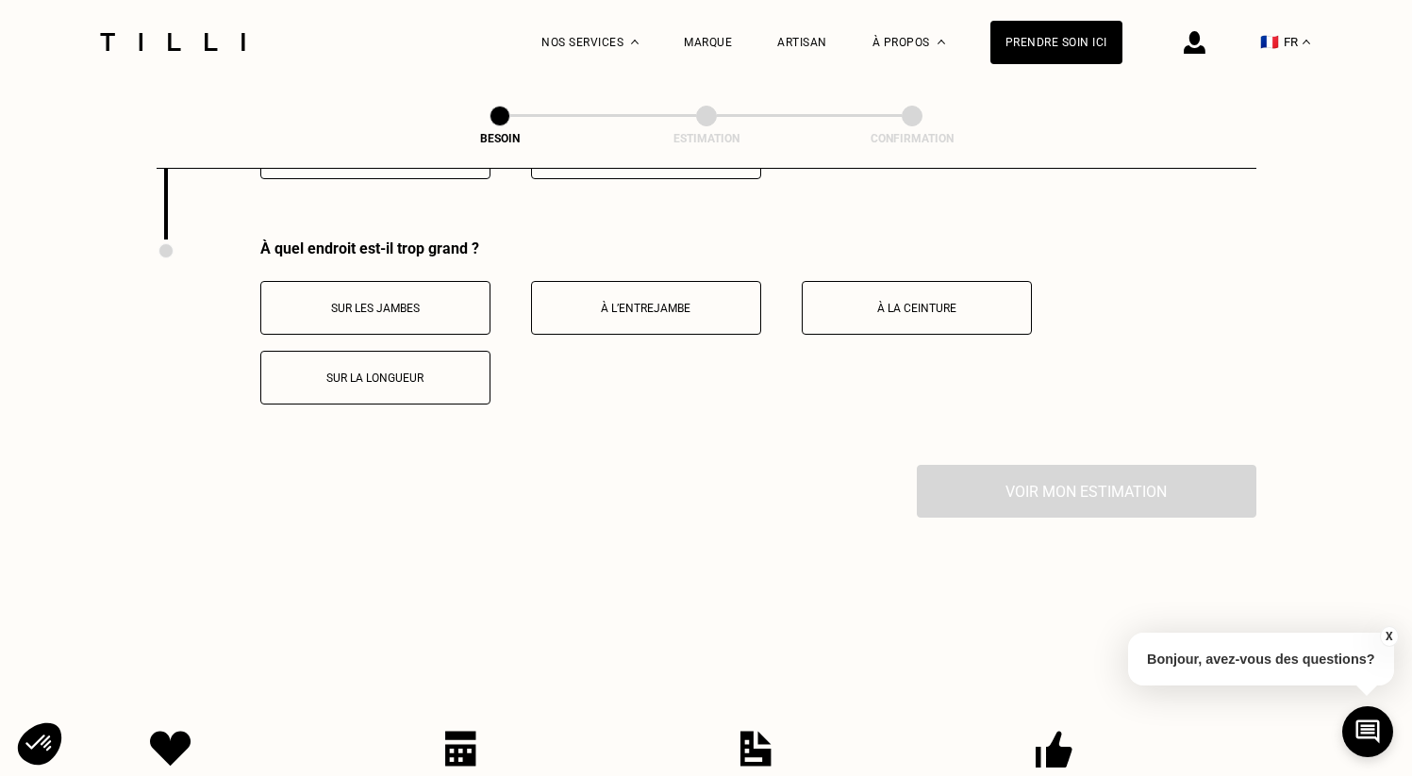
scroll to position [3705, 0]
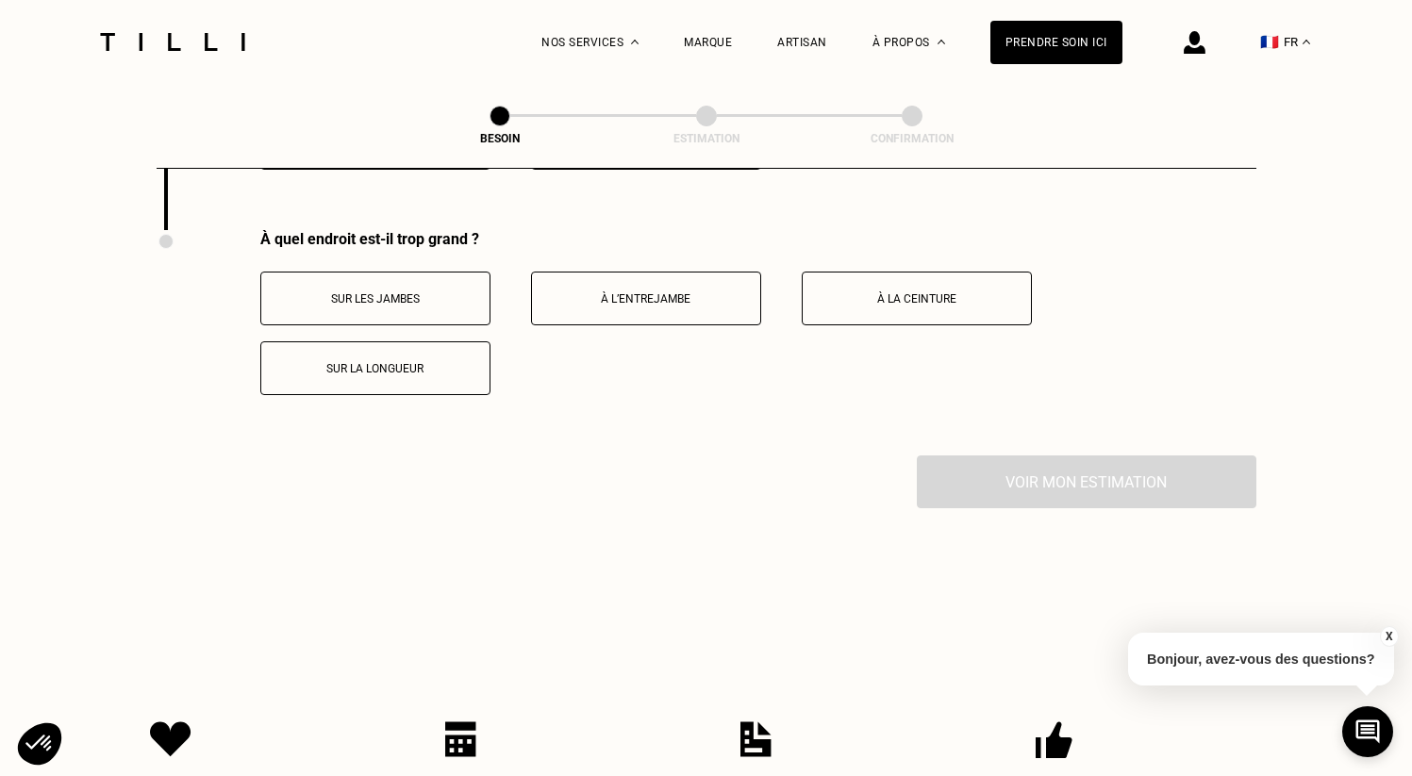
click at [439, 366] on button "Sur la longueur" at bounding box center [375, 369] width 230 height 54
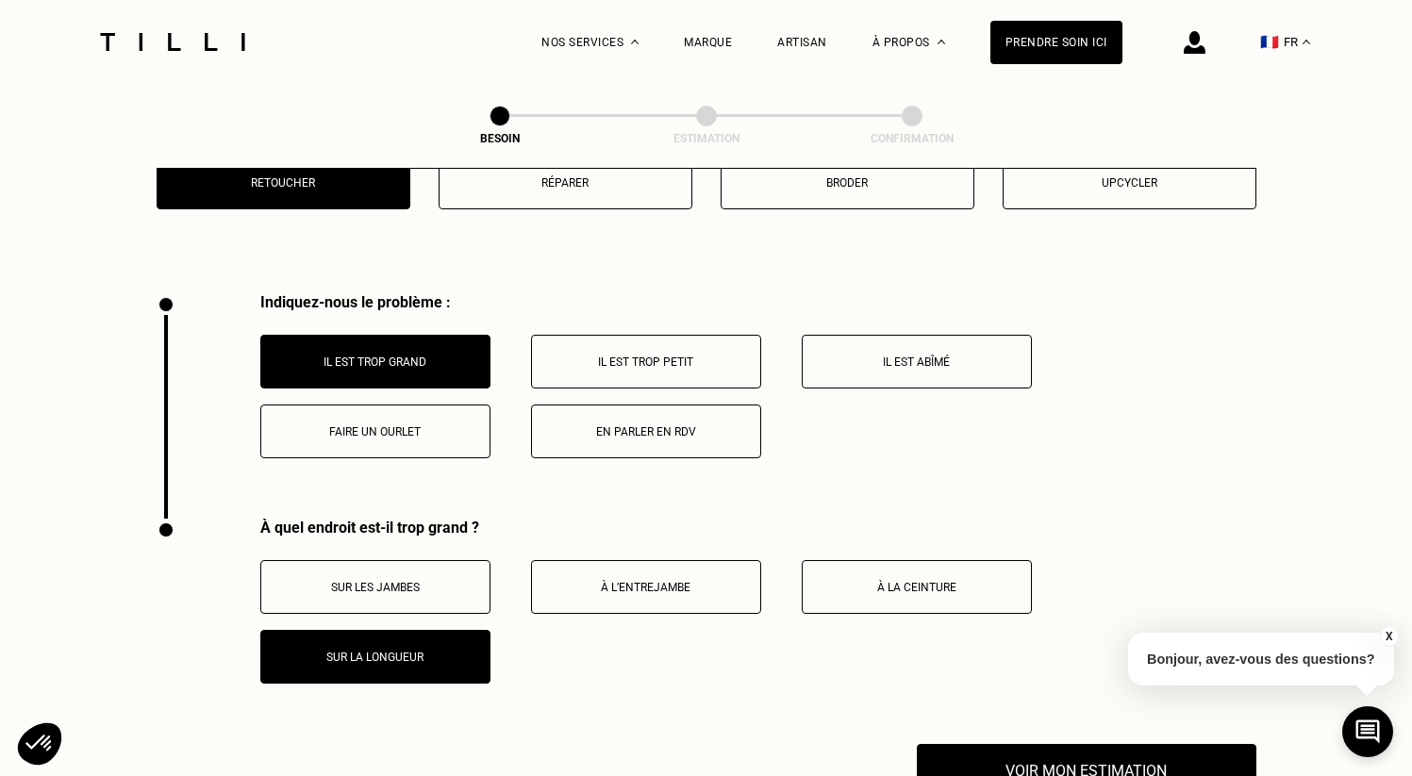
scroll to position [3642, 0]
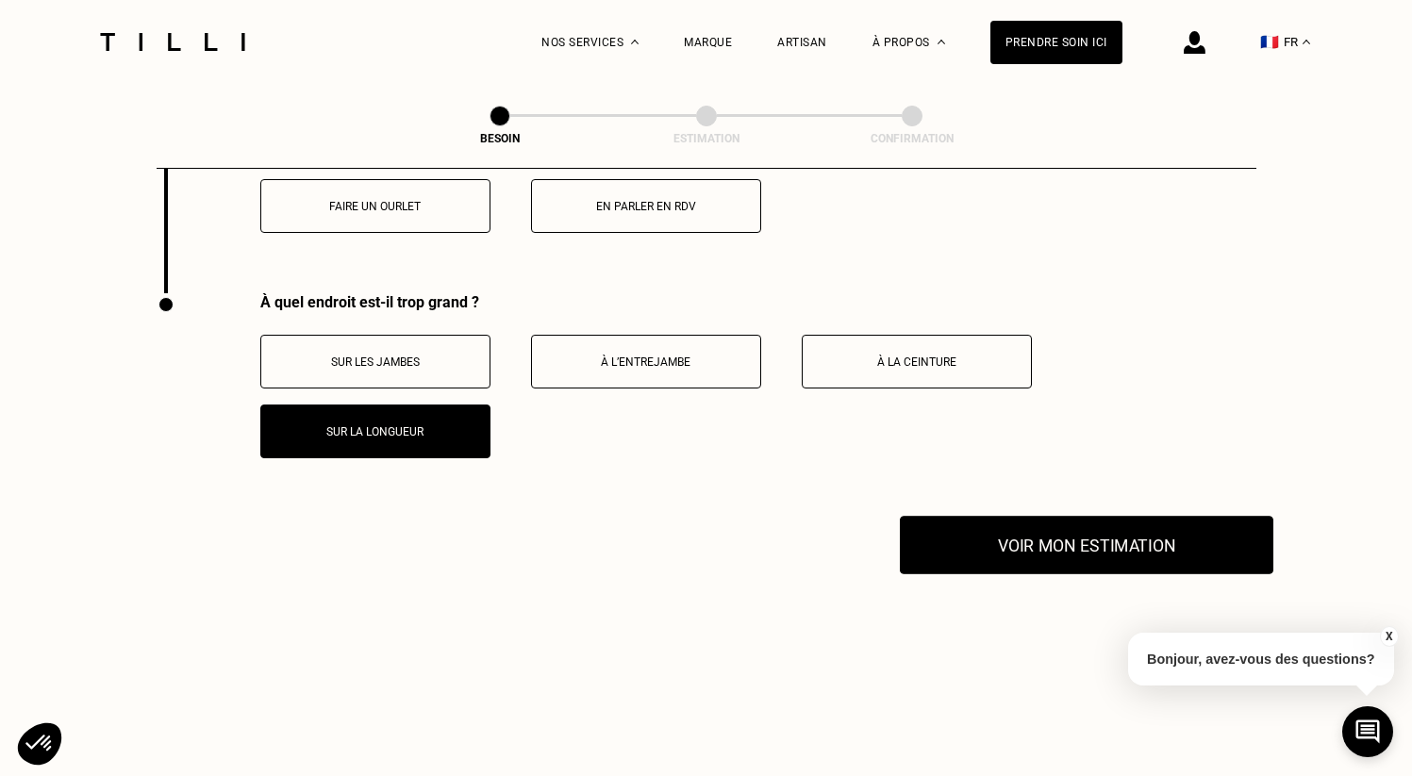
click at [986, 537] on button "Voir mon estimation" at bounding box center [1087, 545] width 374 height 58
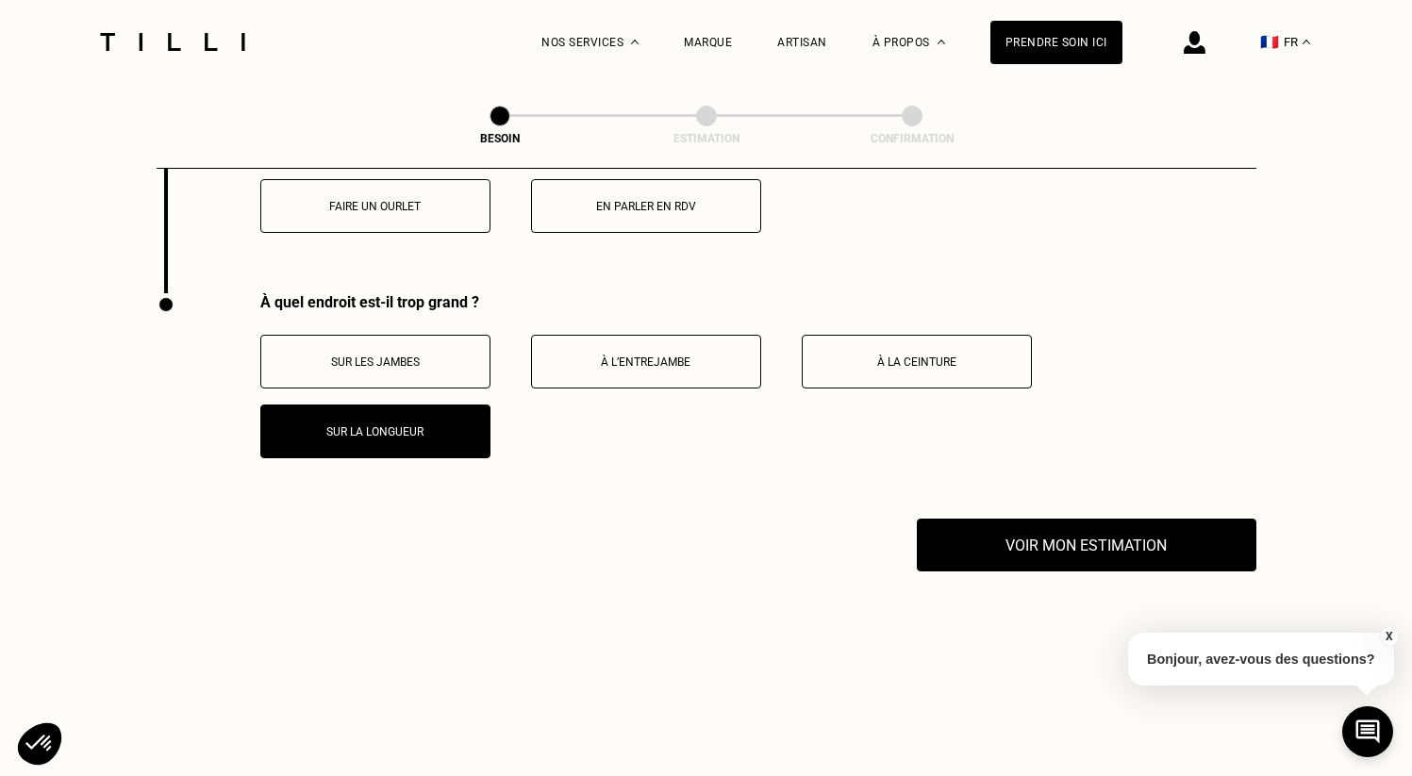
click at [708, 356] on p "À l’entrejambe" at bounding box center [646, 362] width 209 height 13
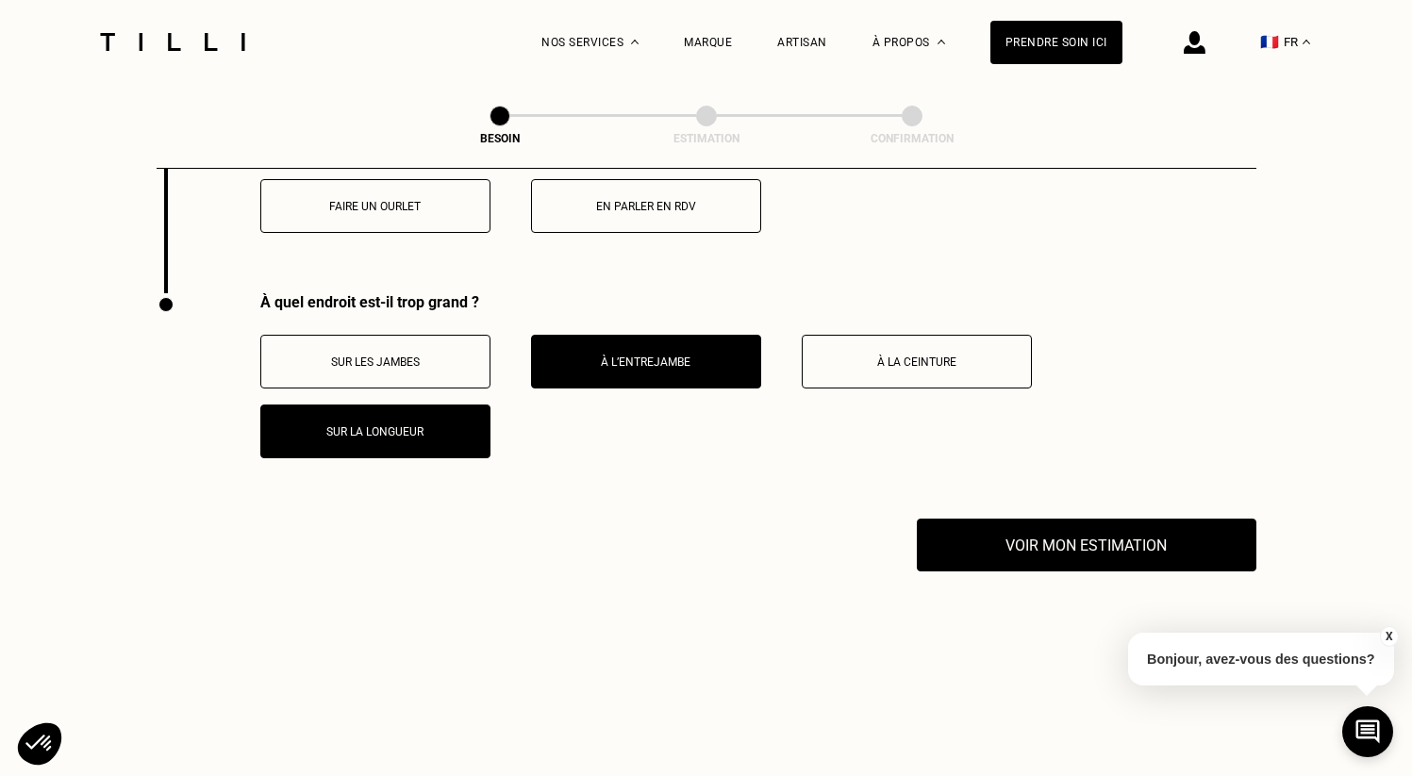
click at [414, 426] on p "Sur la longueur" at bounding box center [375, 432] width 209 height 13
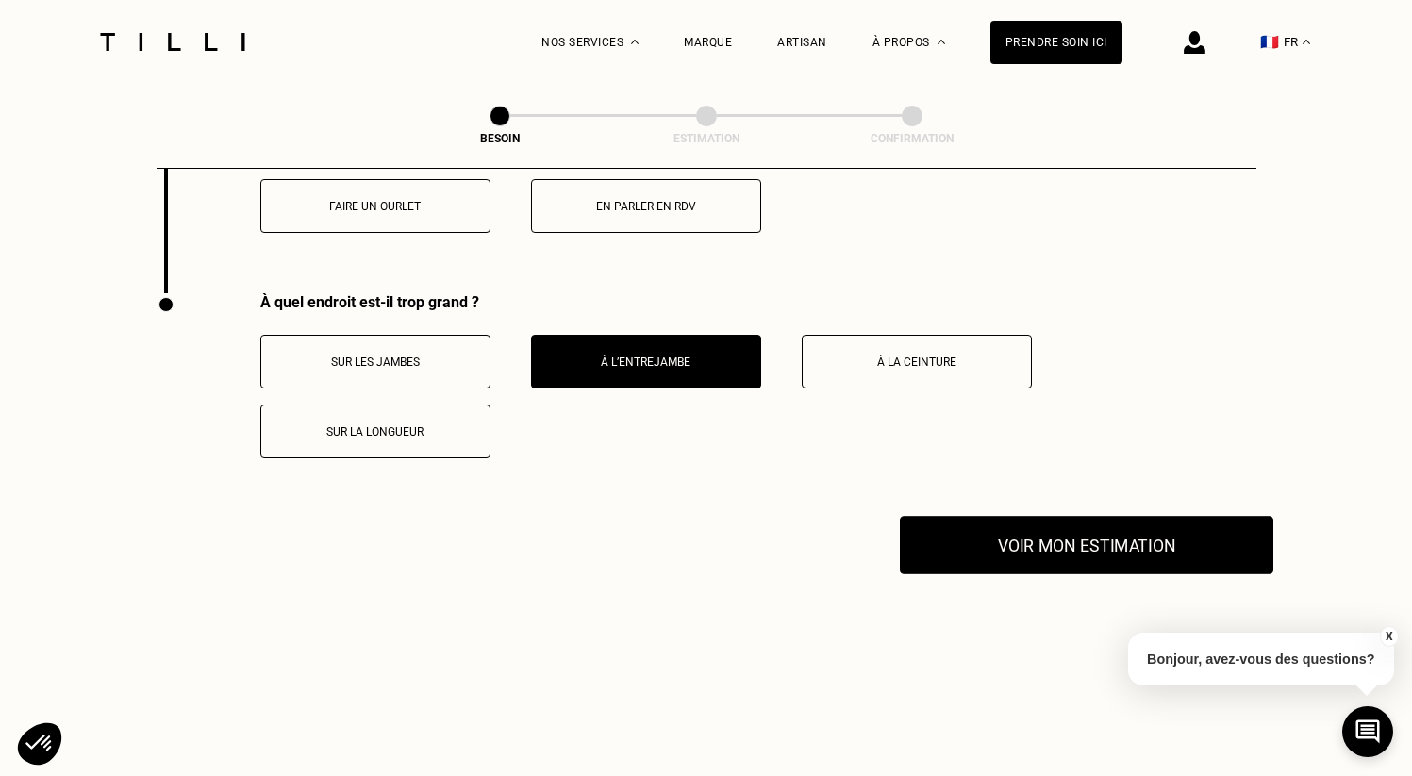
click at [978, 545] on button "Voir mon estimation" at bounding box center [1087, 545] width 374 height 58
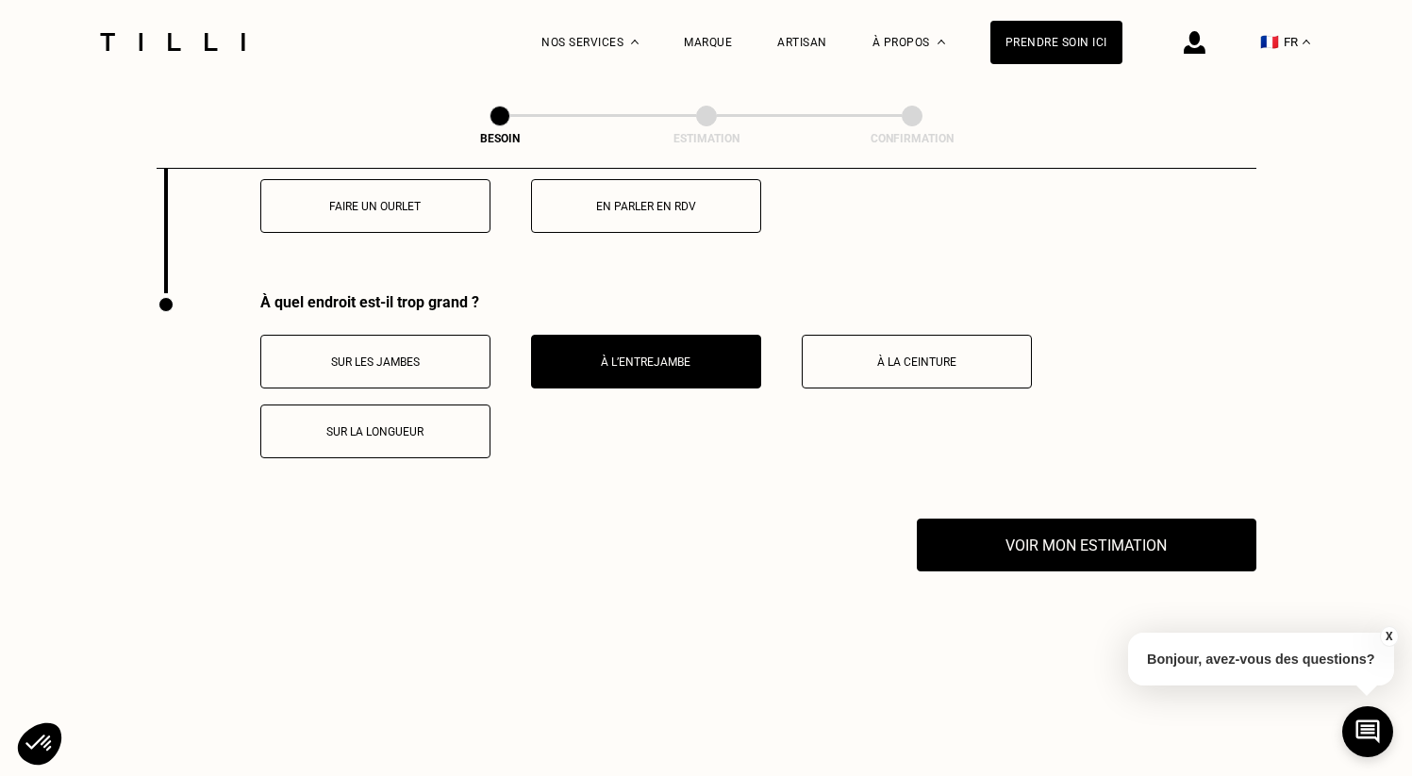
click at [852, 356] on p "À la ceinture" at bounding box center [916, 362] width 209 height 13
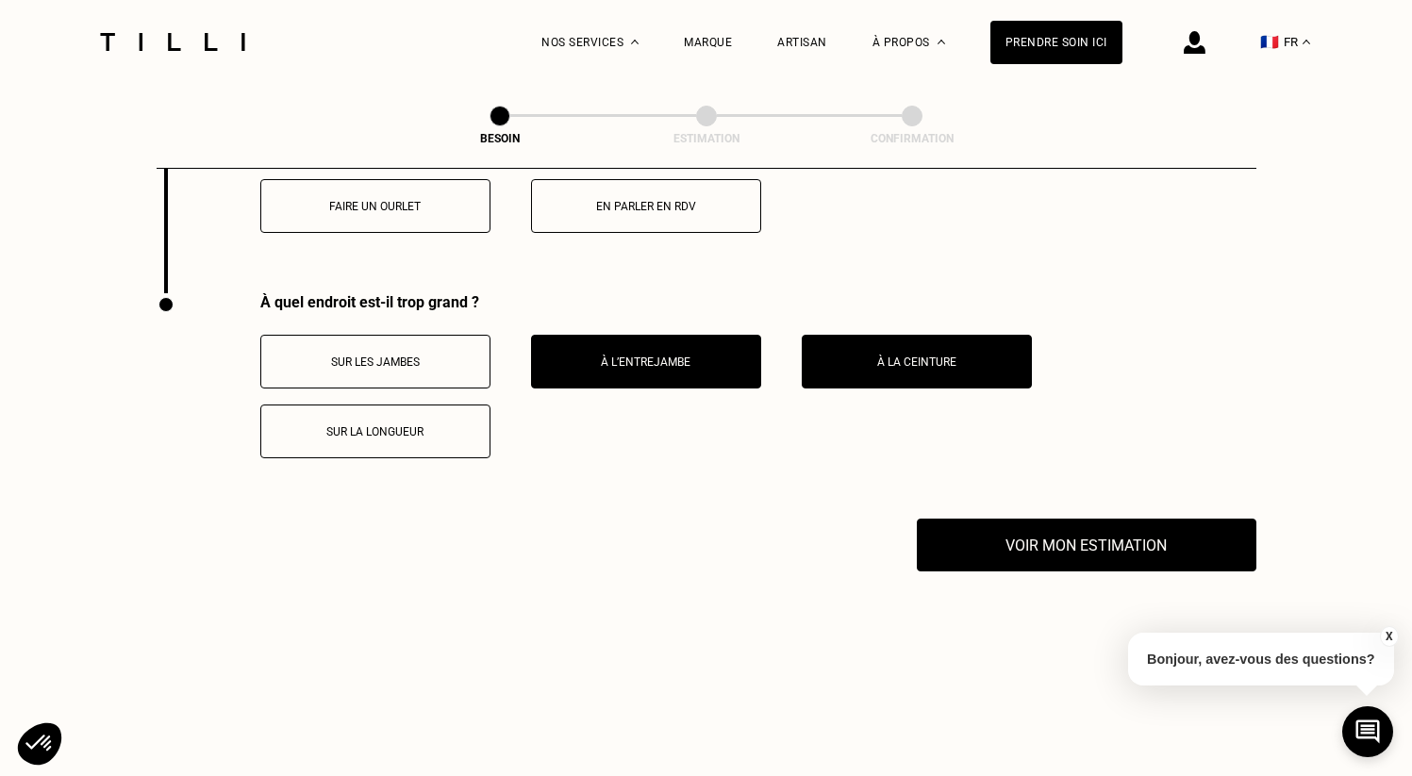
click at [709, 349] on button "À l’entrejambe" at bounding box center [646, 362] width 230 height 54
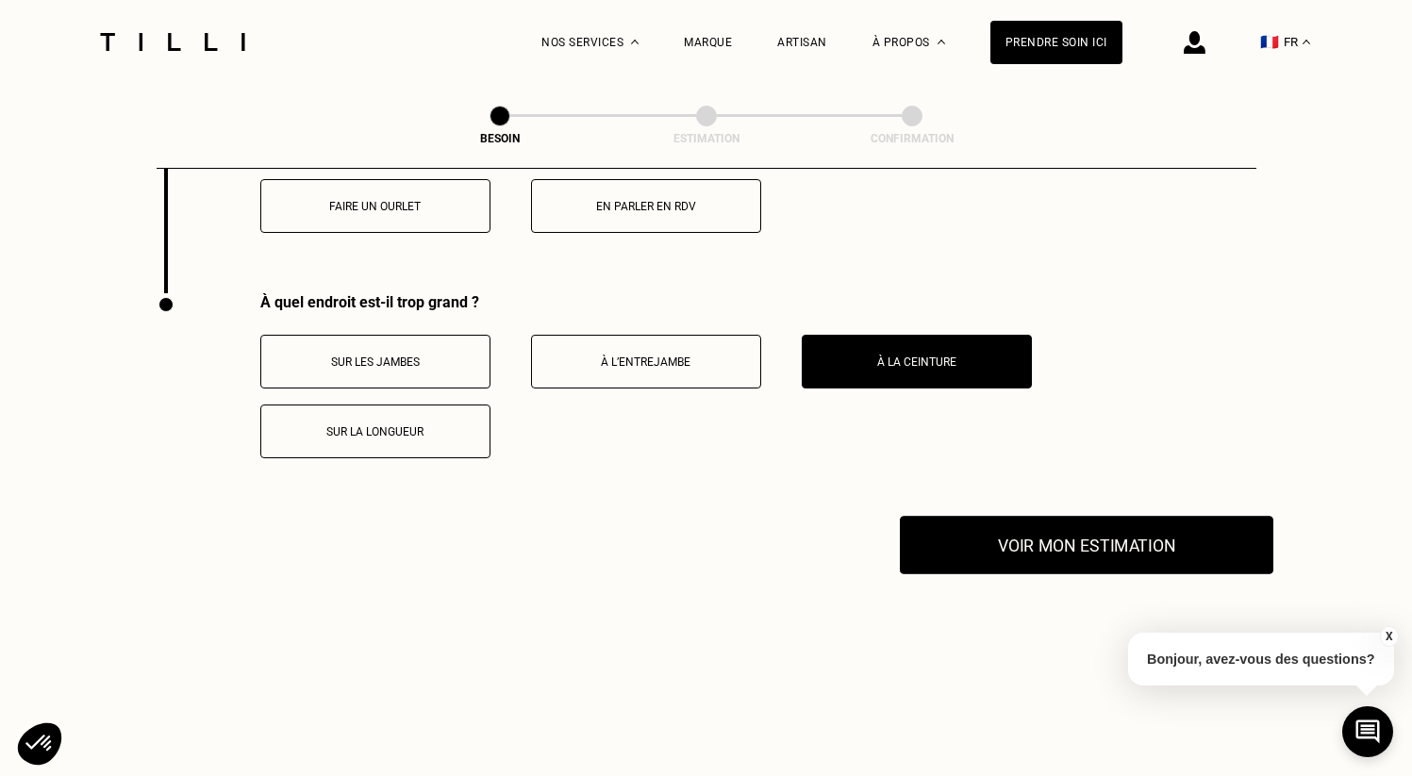
click at [1027, 516] on button "Voir mon estimation" at bounding box center [1087, 545] width 374 height 58
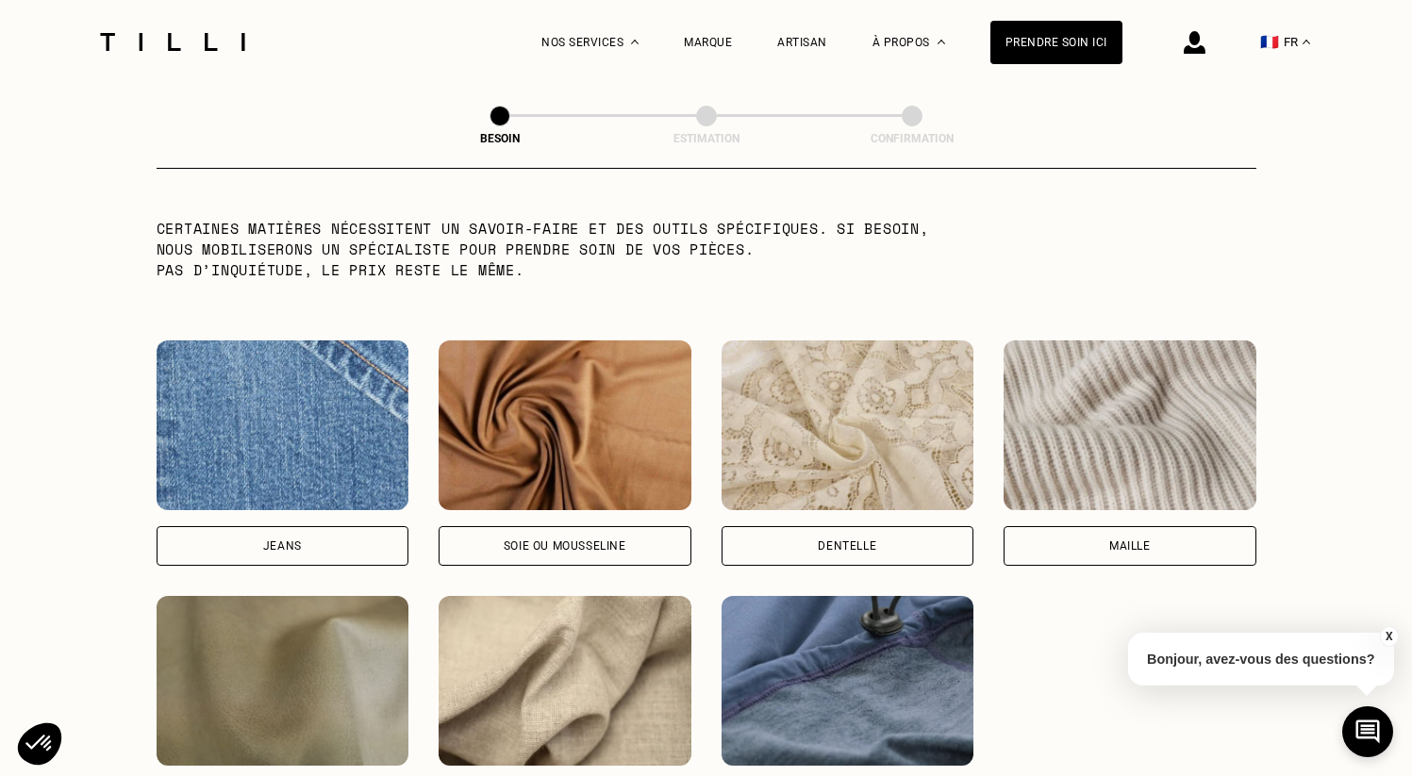
scroll to position [1834, 0]
